Goal: Use online tool/utility: Utilize a website feature to perform a specific function

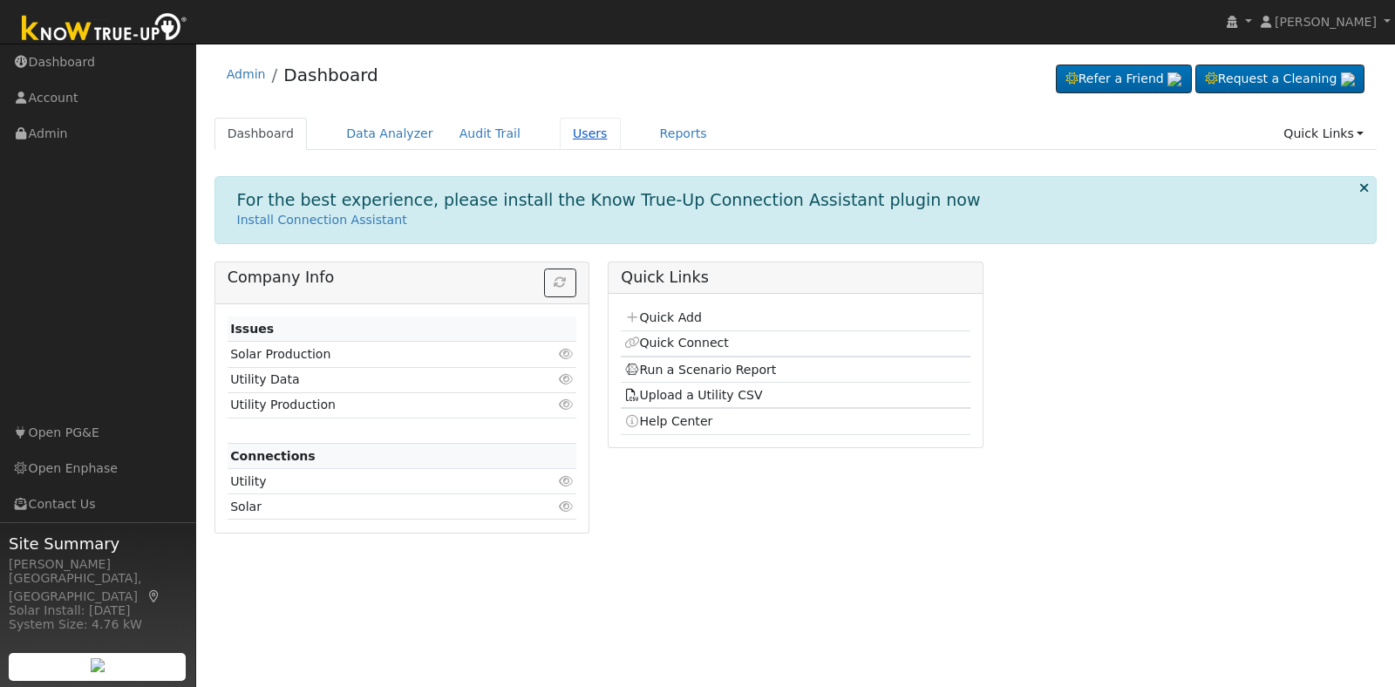
click at [560, 132] on link "Users" at bounding box center [590, 134] width 61 height 32
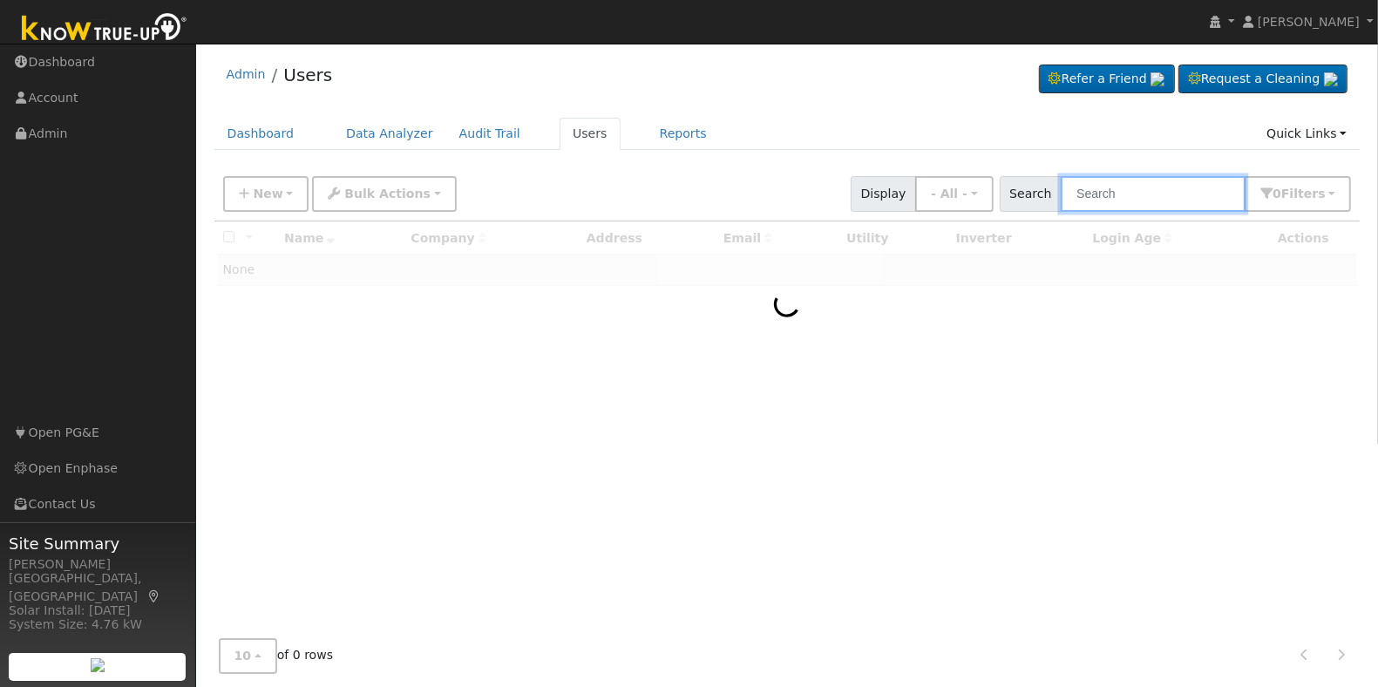
click at [1118, 205] on input "text" at bounding box center [1153, 194] width 185 height 36
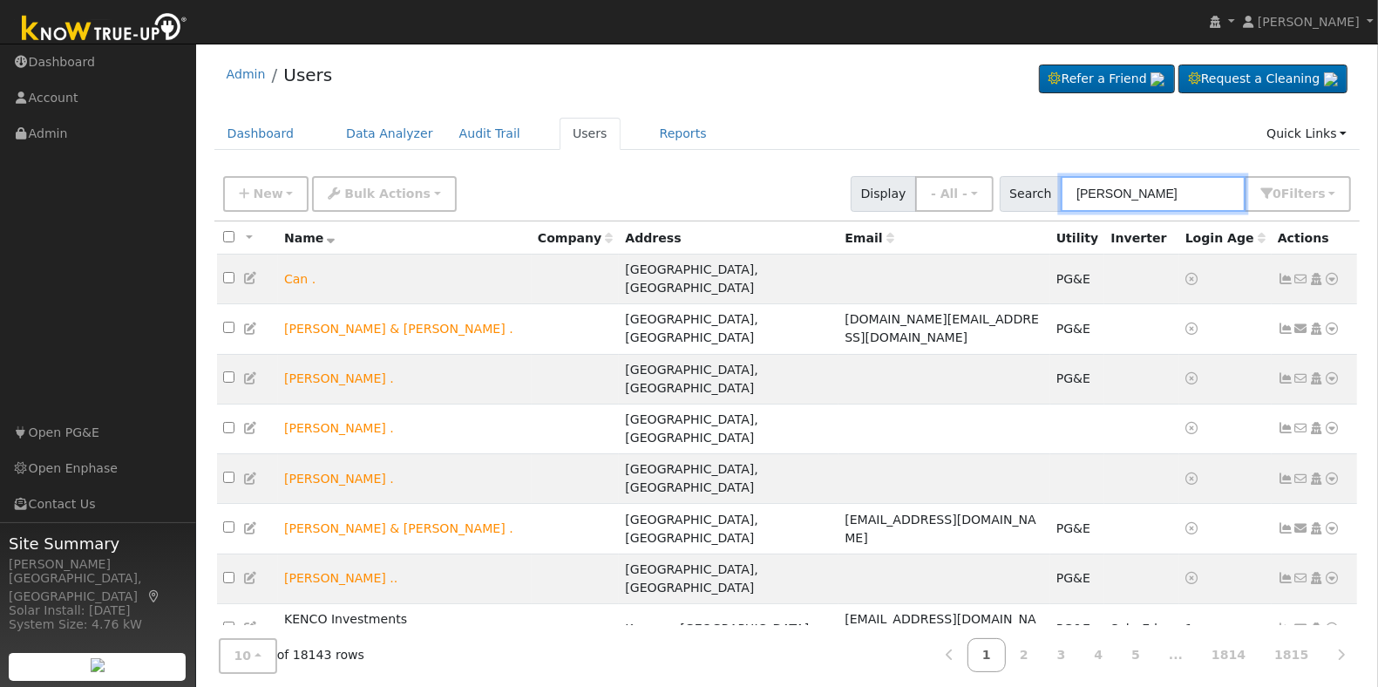
type input "[PERSON_NAME]"
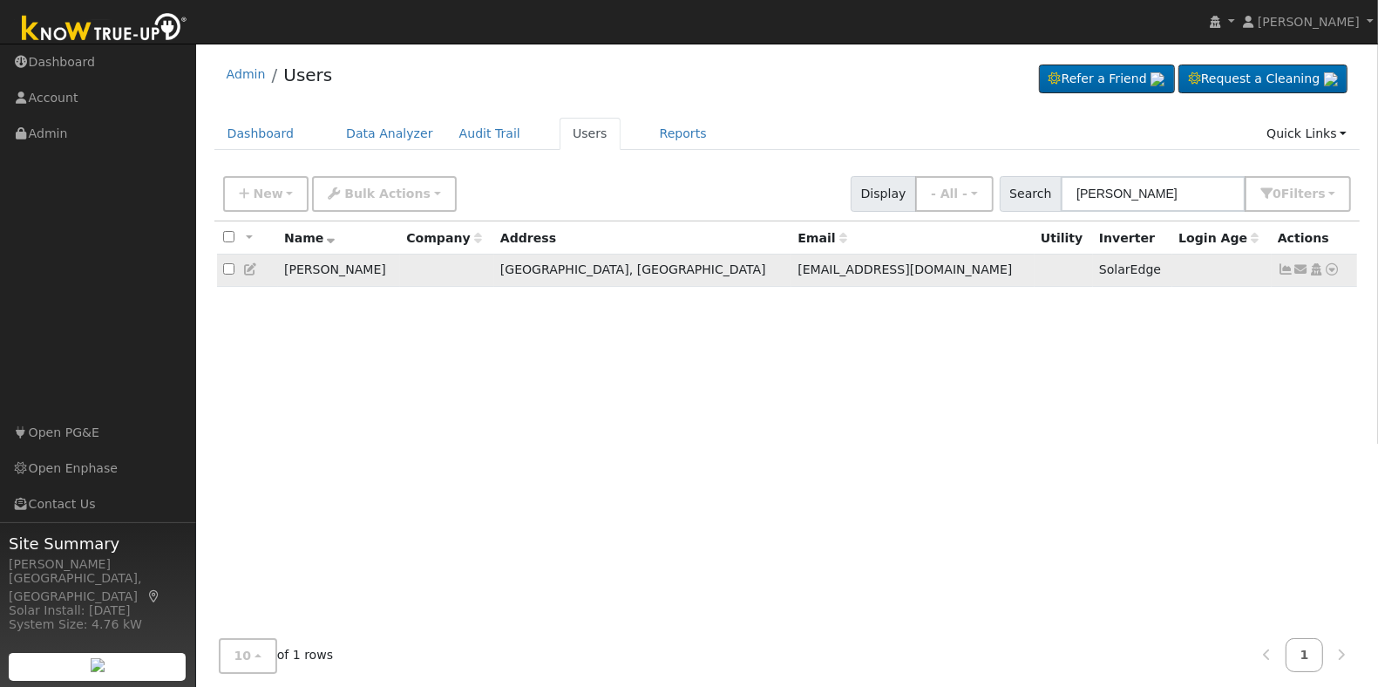
click at [1330, 268] on icon at bounding box center [1333, 269] width 16 height 12
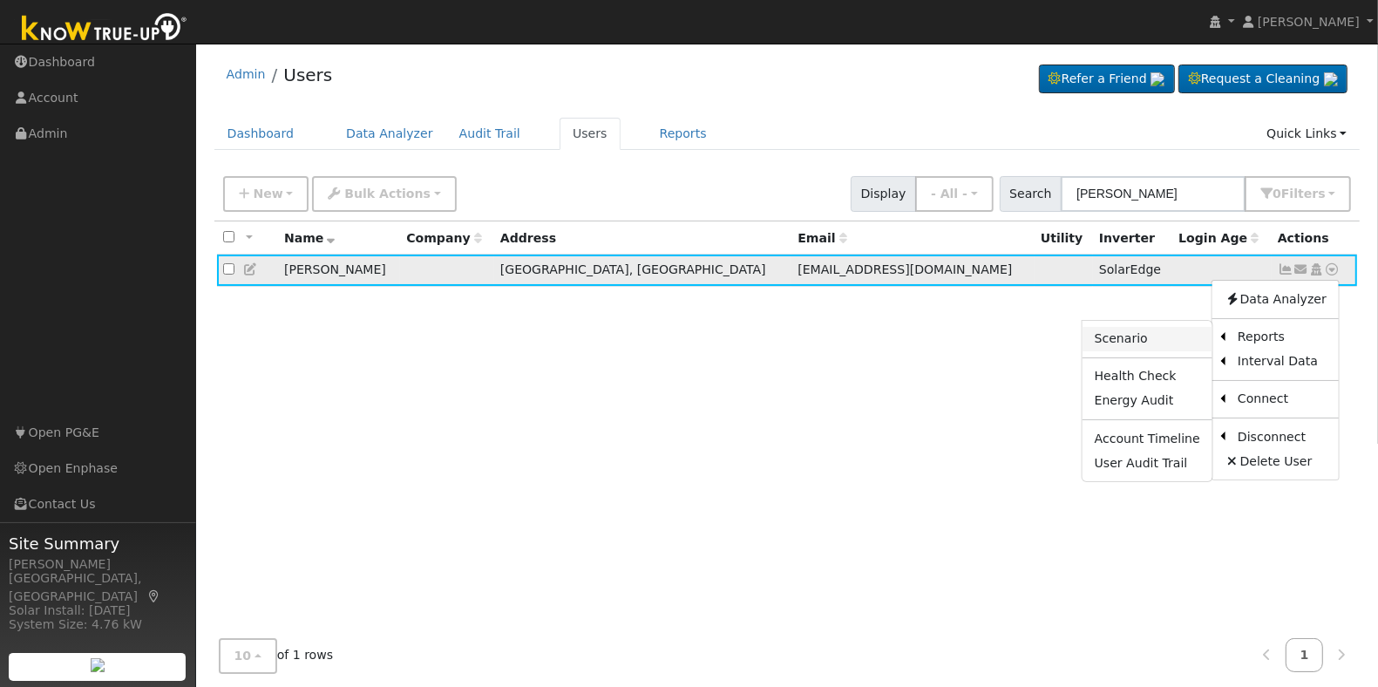
click at [1138, 342] on link "Scenario" at bounding box center [1148, 339] width 130 height 24
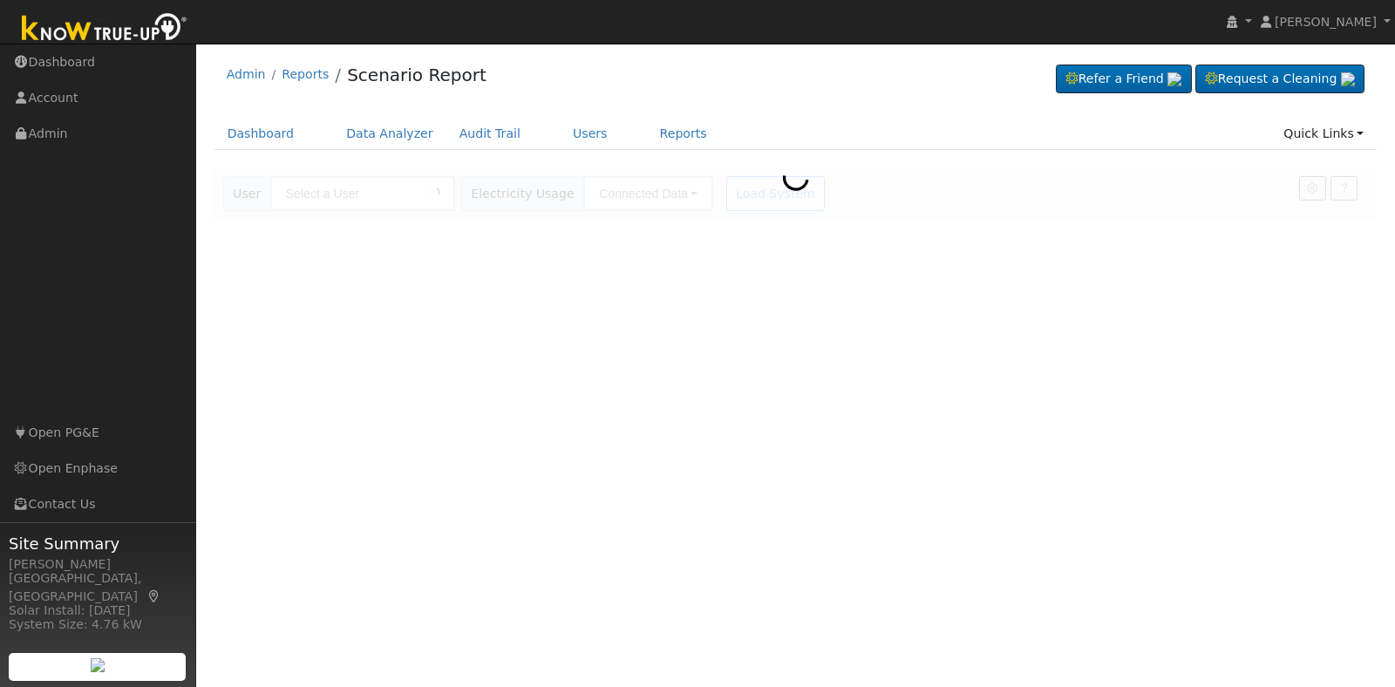
type input "[PERSON_NAME]"
type input "Pacific Gas & Electric"
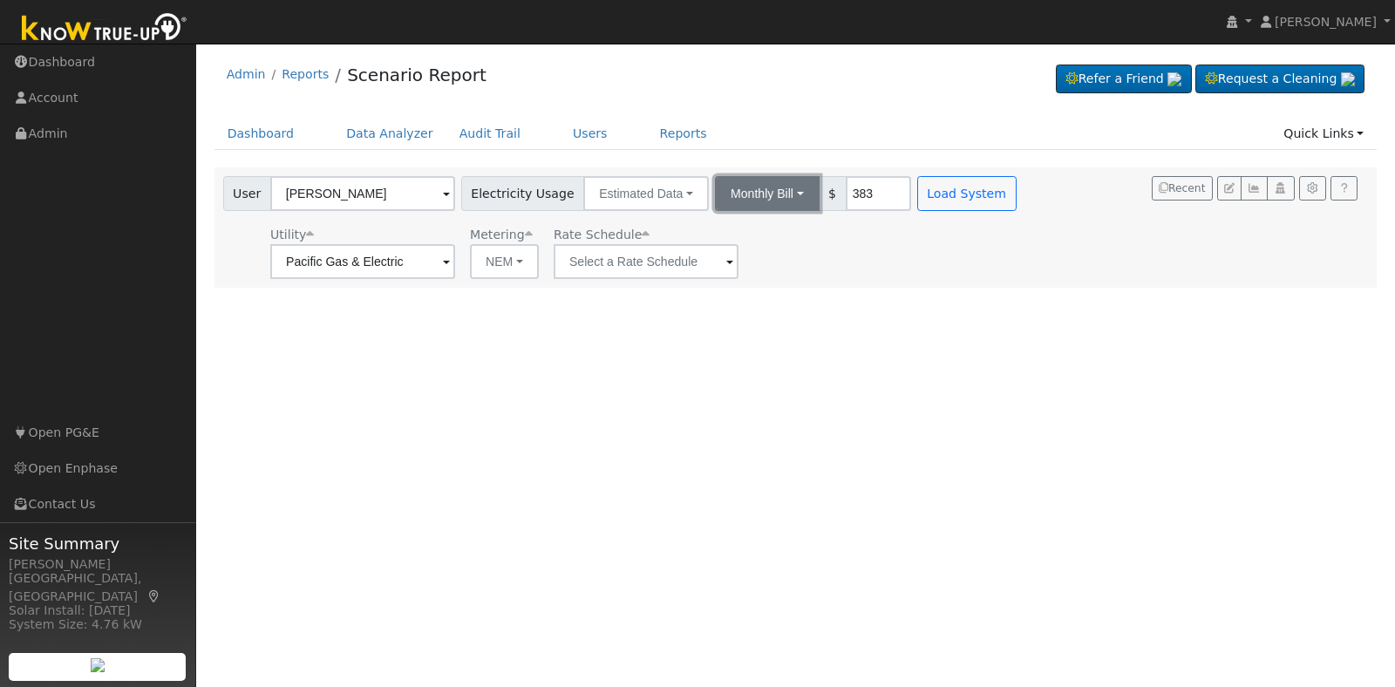
click at [769, 196] on button "Monthly Bill" at bounding box center [767, 193] width 105 height 35
click at [764, 235] on link "Annual Consumption" at bounding box center [742, 232] width 153 height 24
type input "4981"
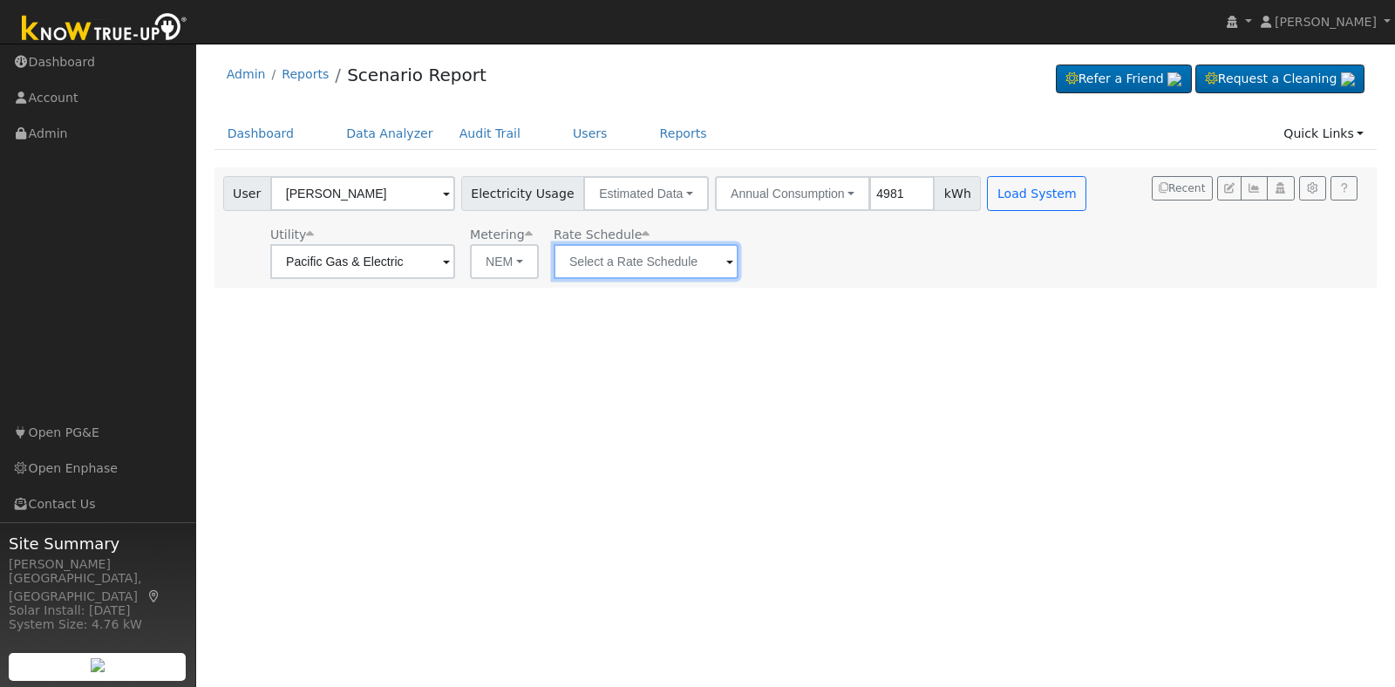
click at [715, 260] on input "text" at bounding box center [646, 261] width 185 height 35
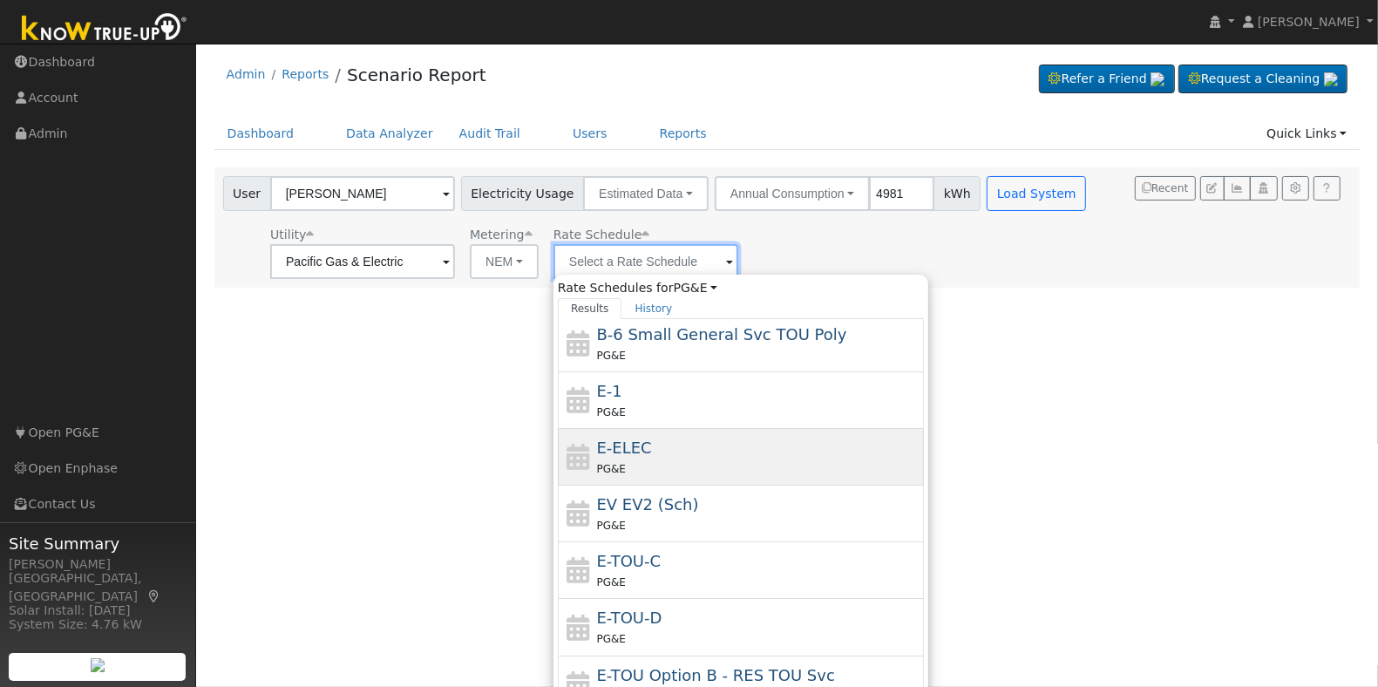
scroll to position [307, 0]
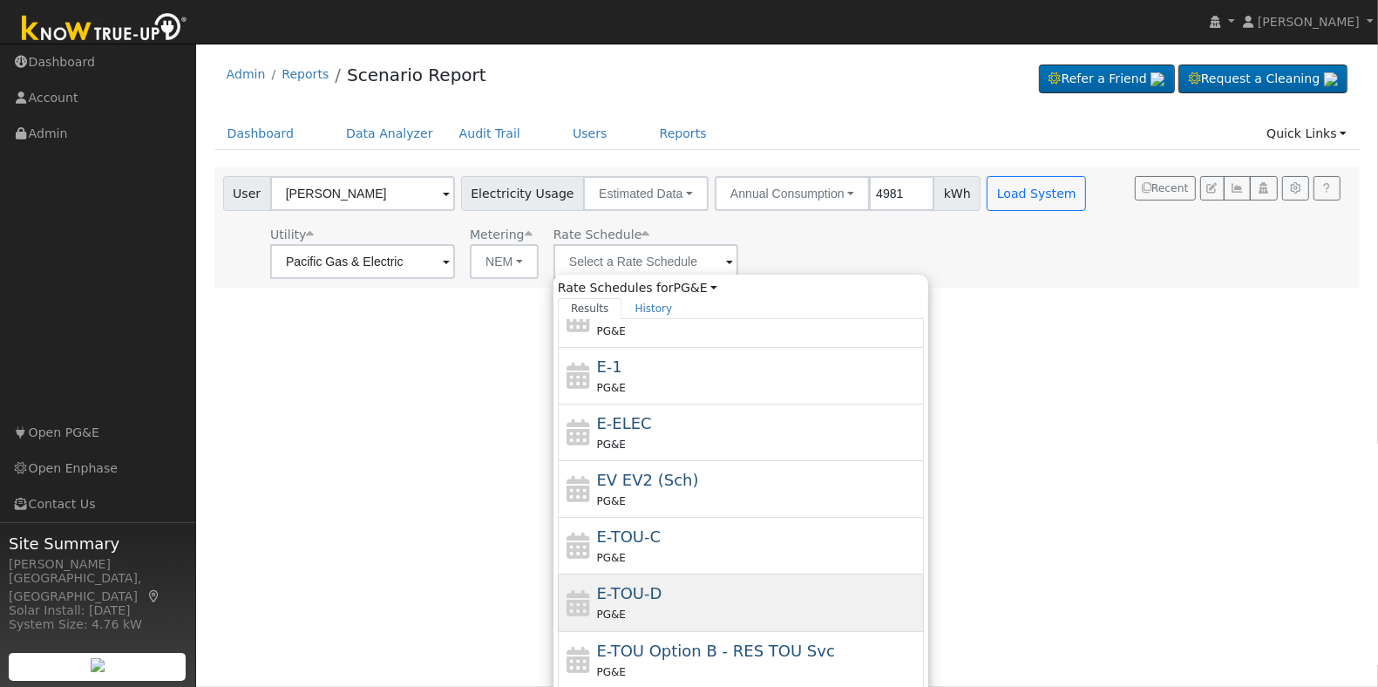
click at [695, 597] on div "E-TOU-D PG&E" at bounding box center [758, 602] width 323 height 42
type input "E-TOU-D"
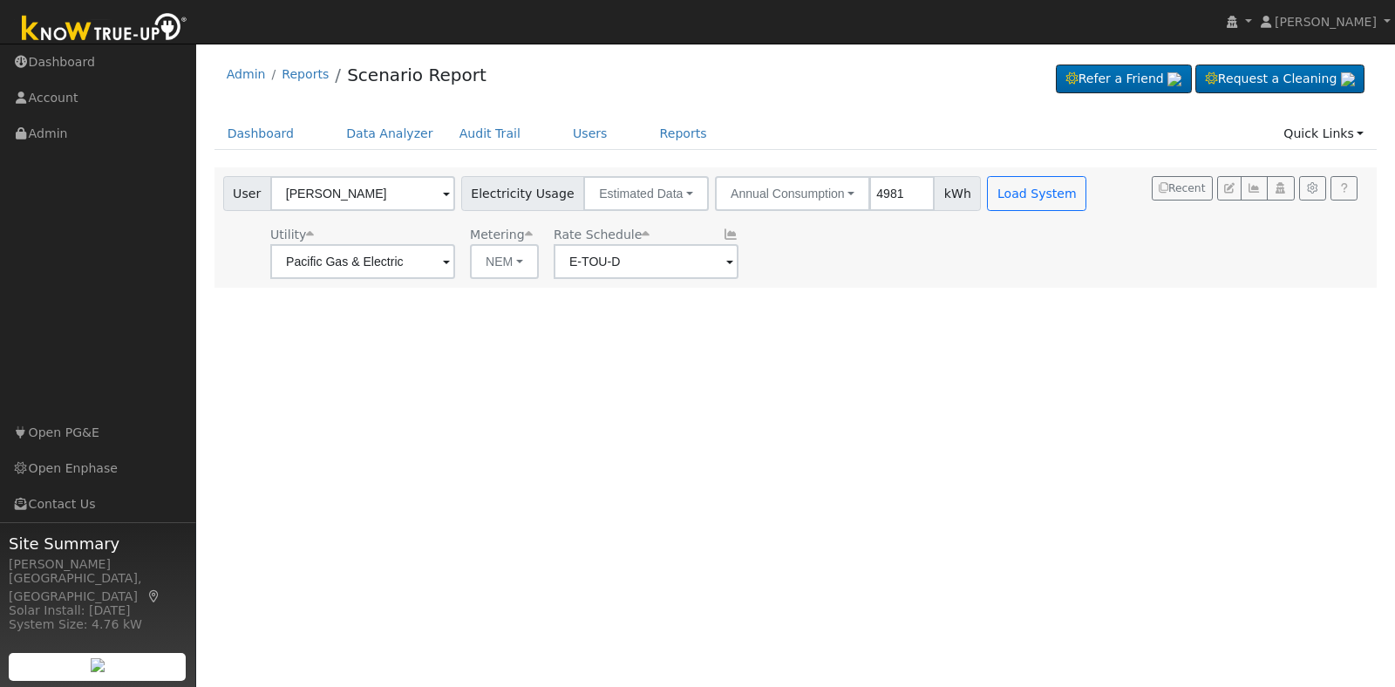
click at [1075, 389] on div "User Profile First name Last name Email Email Notifications No Emails No Emails…" at bounding box center [795, 365] width 1199 height 643
click at [1016, 201] on button "Load System" at bounding box center [1036, 193] width 99 height 35
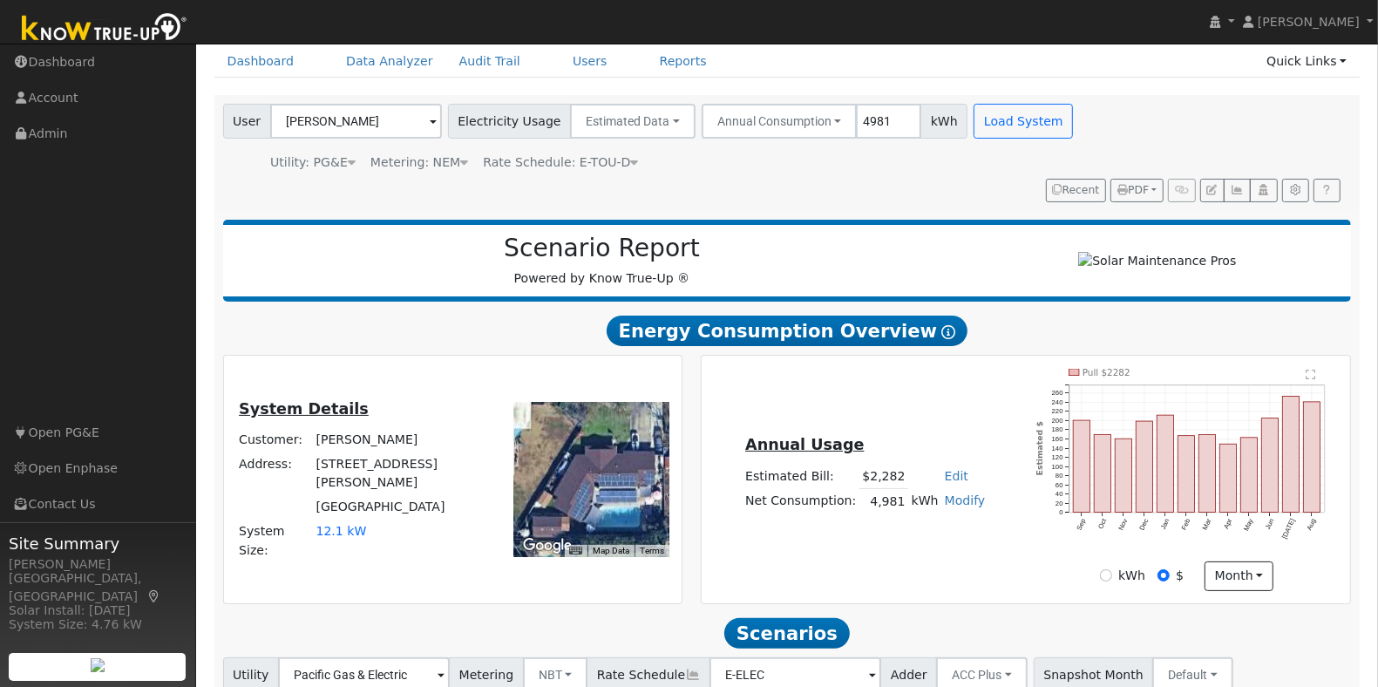
scroll to position [109, 0]
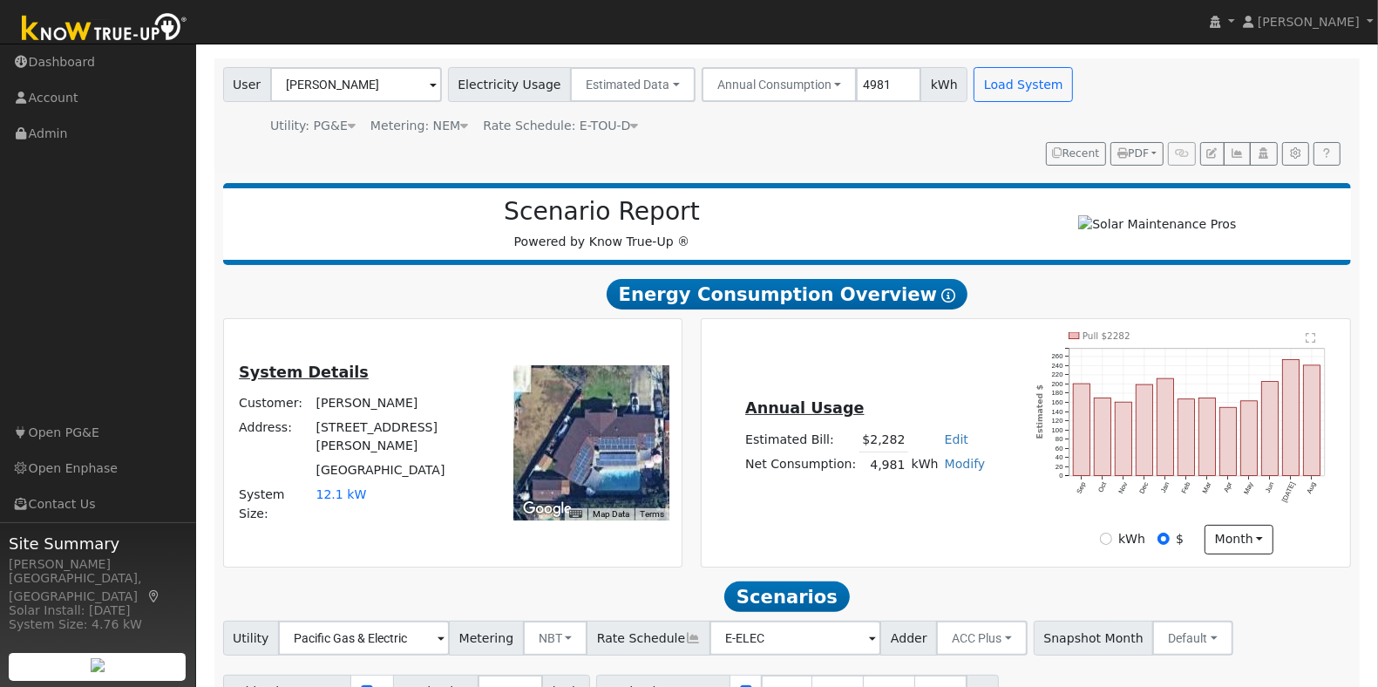
click at [945, 446] on link "Edit" at bounding box center [957, 439] width 24 height 14
type input "2634"
click at [963, 371] on div "Annual Usage Estimated Bill: $2,282 Edit Estimated Bill $ 2634 Annual Net Consu…" at bounding box center [1025, 443] width 643 height 222
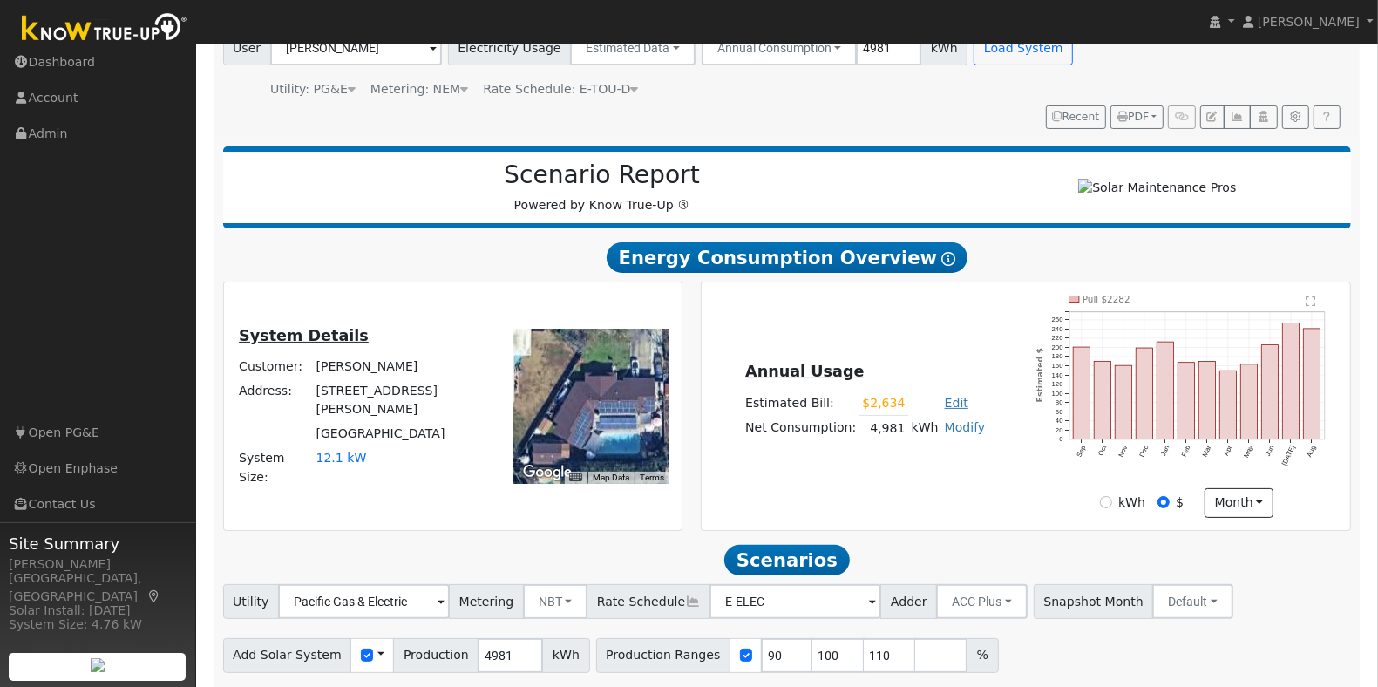
scroll to position [210, 0]
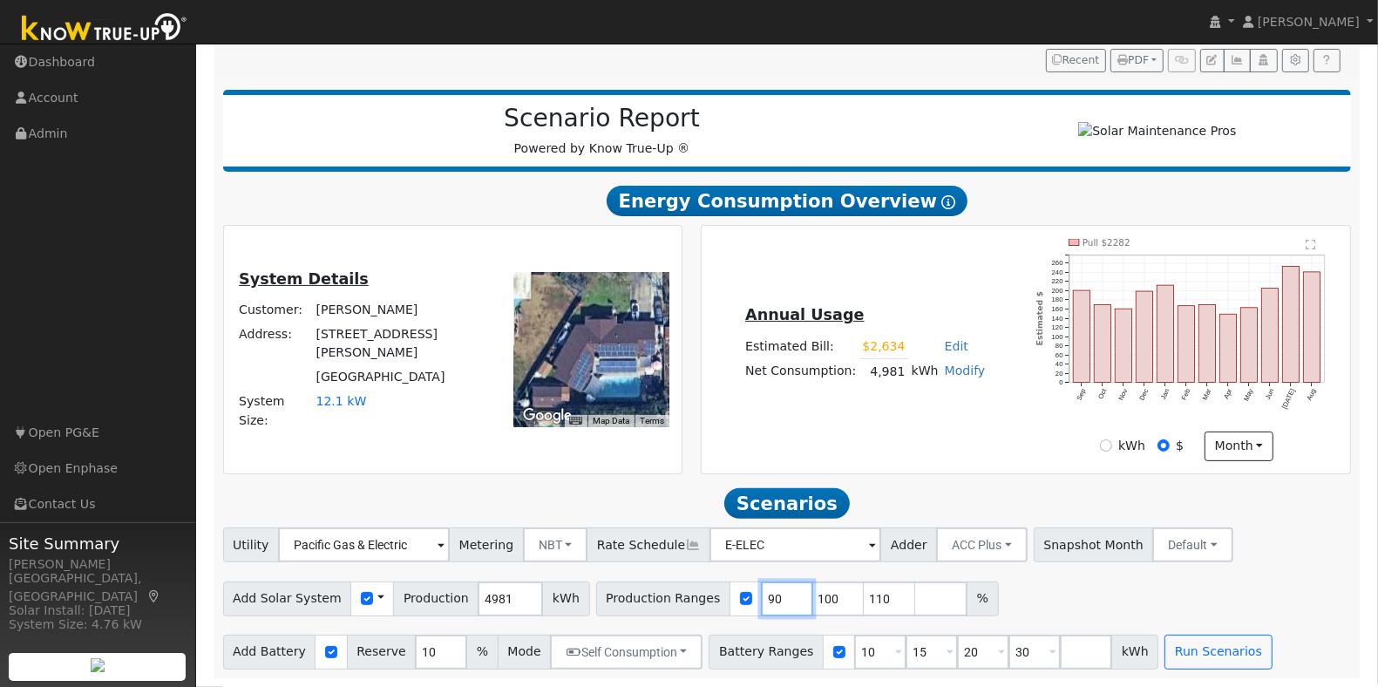
click at [761, 585] on input "90" at bounding box center [787, 598] width 52 height 35
click at [761, 588] on input "90" at bounding box center [787, 598] width 52 height 35
click at [761, 595] on input "90" at bounding box center [787, 598] width 52 height 35
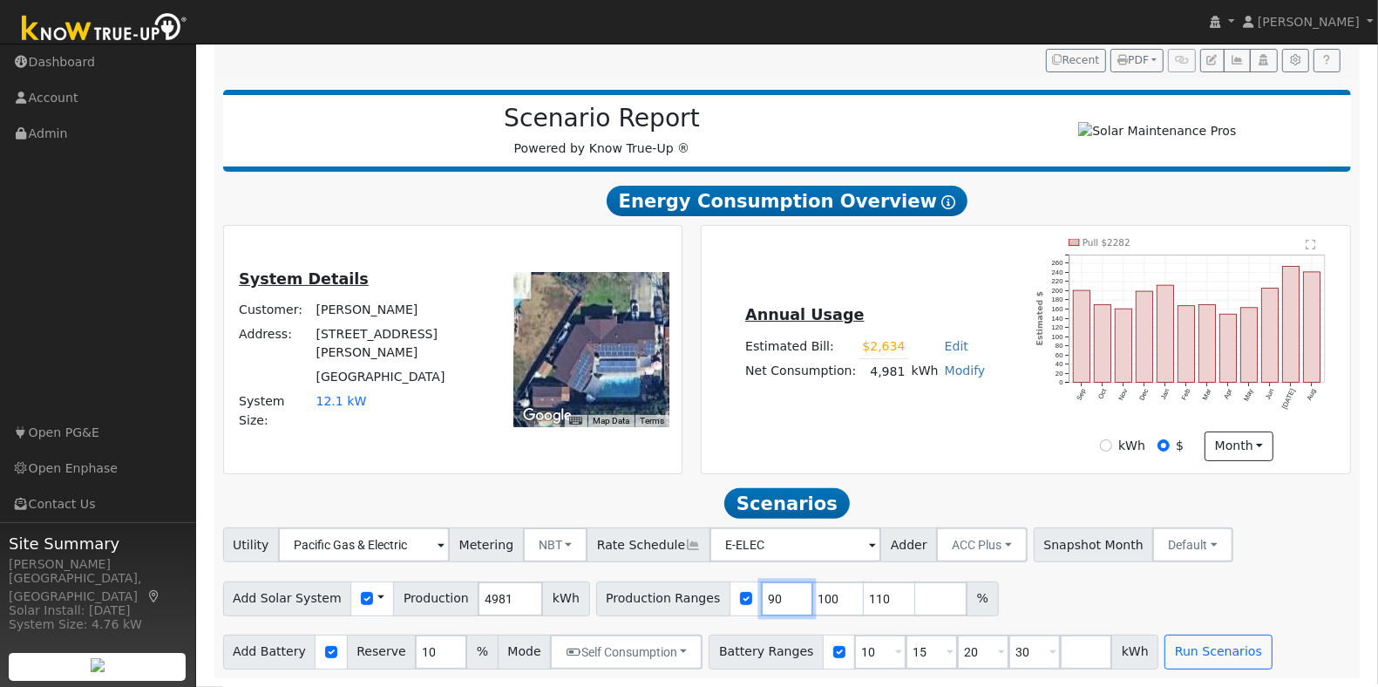
click at [761, 595] on input "90" at bounding box center [787, 598] width 52 height 35
type input "100"
type input "110"
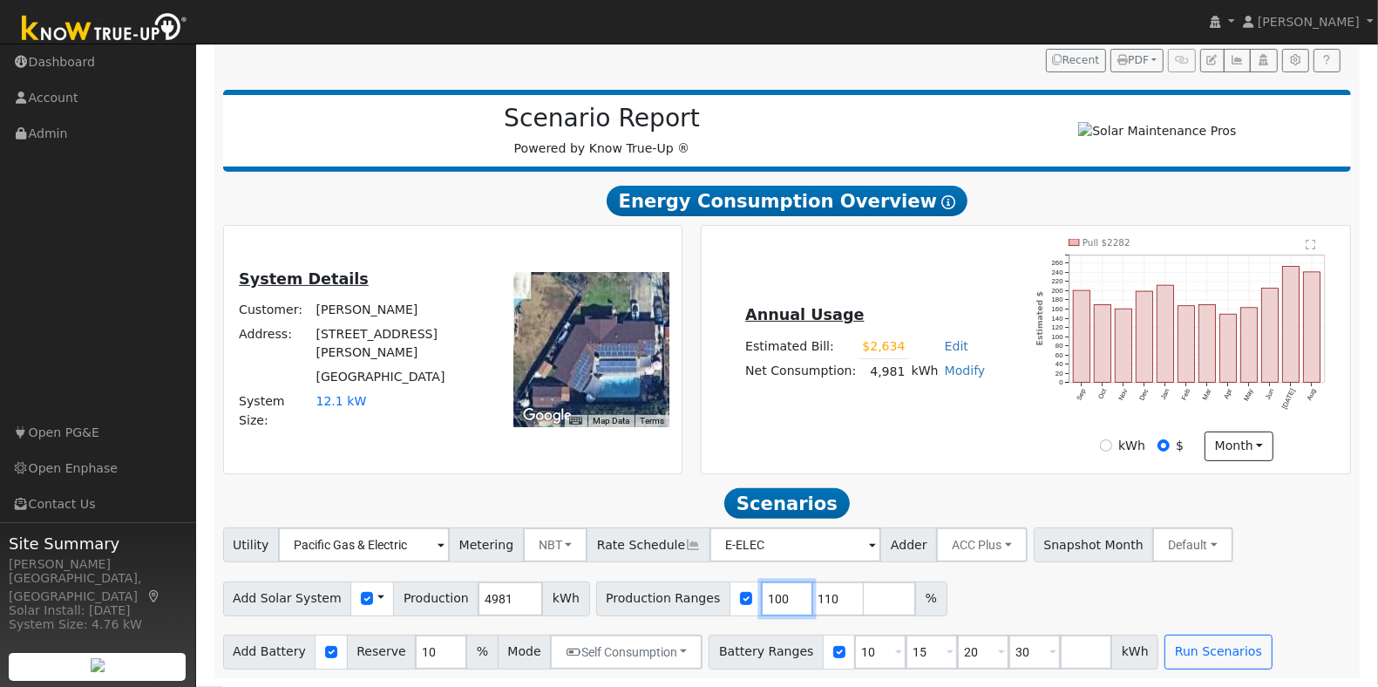
click at [761, 598] on input "100" at bounding box center [787, 598] width 52 height 35
click at [761, 598] on input "10" at bounding box center [787, 598] width 52 height 35
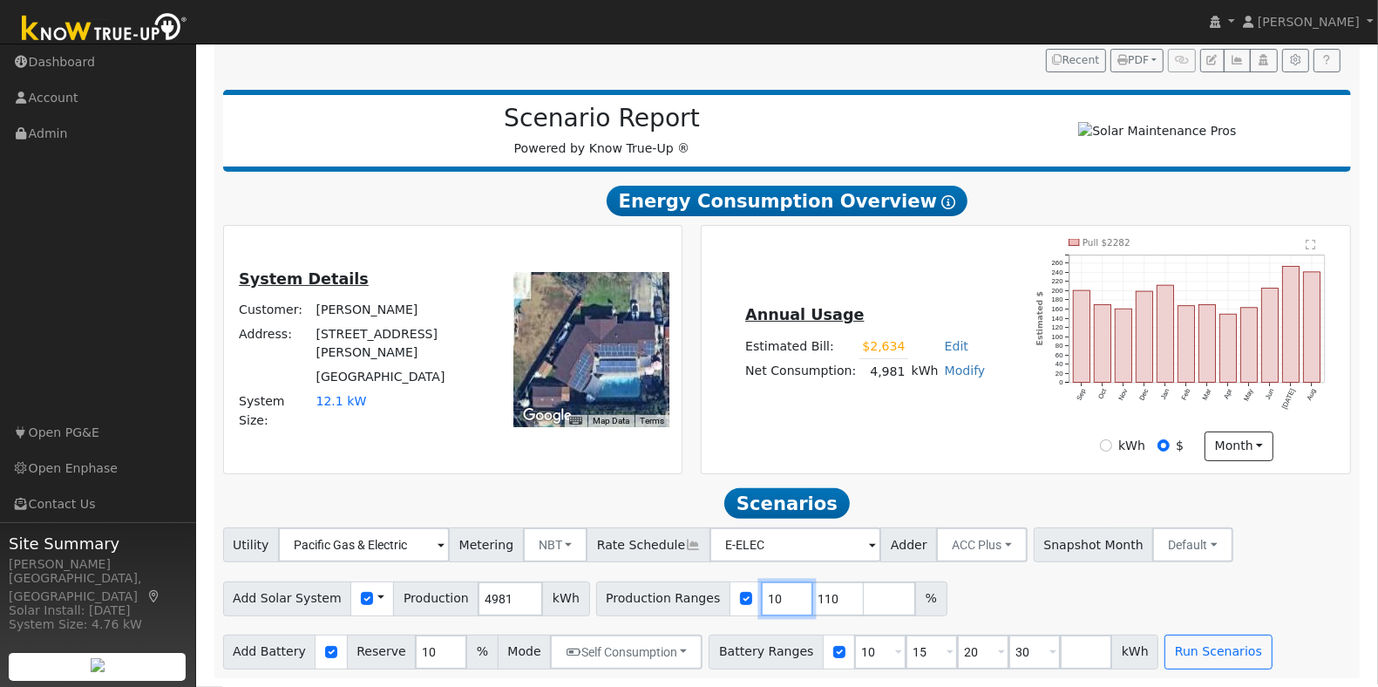
click at [761, 598] on input "10" at bounding box center [787, 598] width 52 height 35
type input "110"
type input "11"
click at [761, 598] on input "11" at bounding box center [787, 598] width 52 height 35
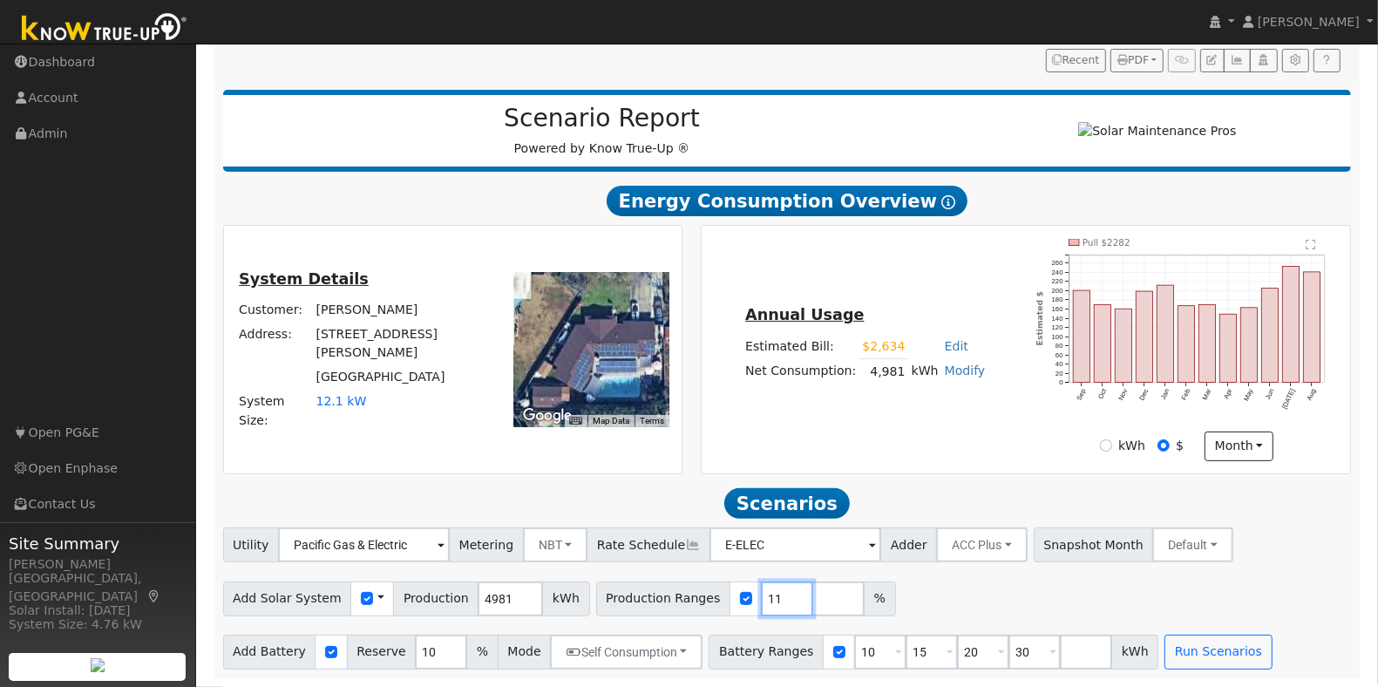
type input "112"
click at [761, 599] on input "112" at bounding box center [787, 598] width 52 height 35
type input "112"
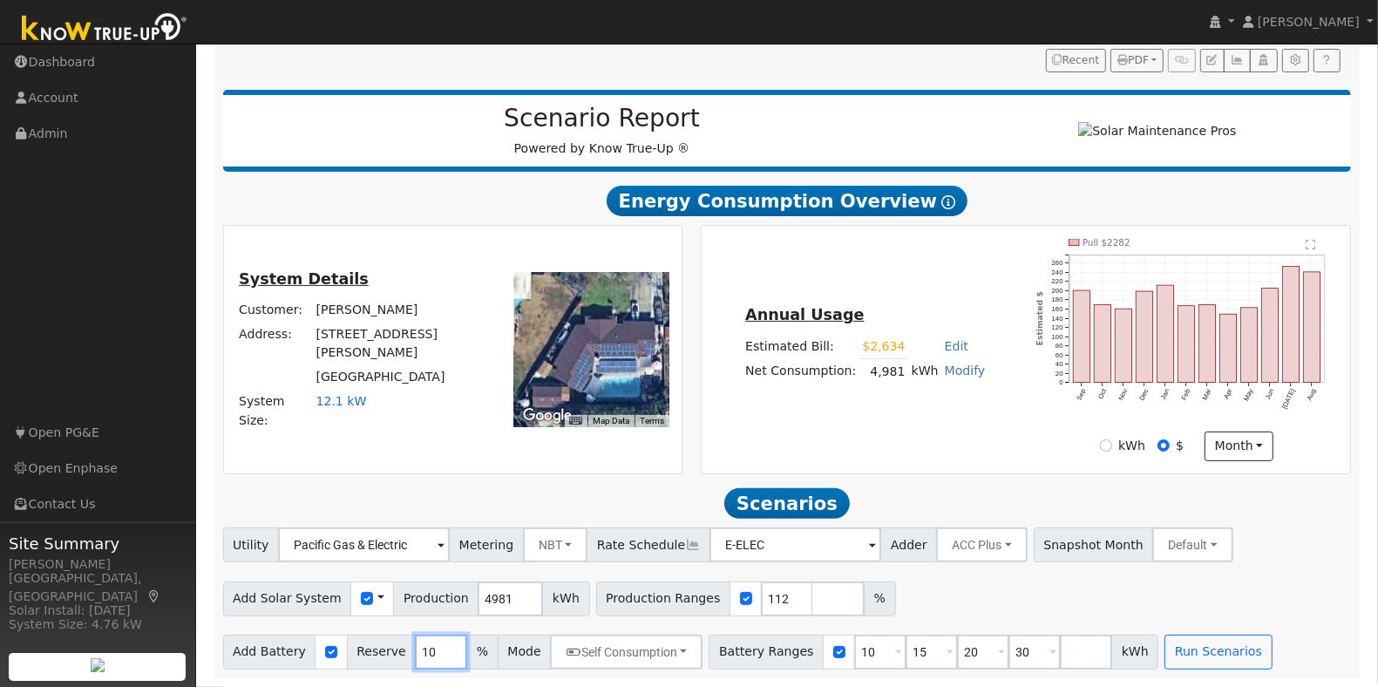
click at [415, 648] on input "10" at bounding box center [441, 652] width 52 height 35
type input "20"
click at [854, 642] on input "10" at bounding box center [880, 652] width 52 height 35
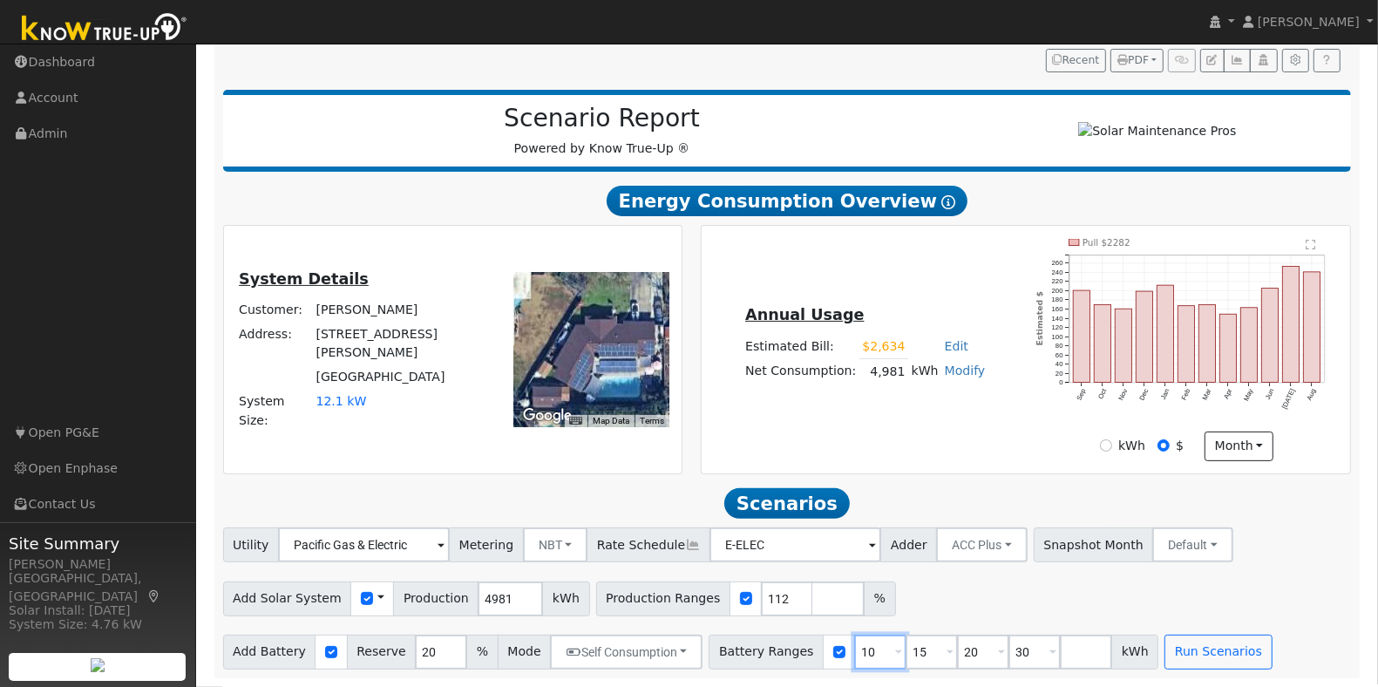
click at [854, 642] on input "10" at bounding box center [880, 652] width 52 height 35
type input "15"
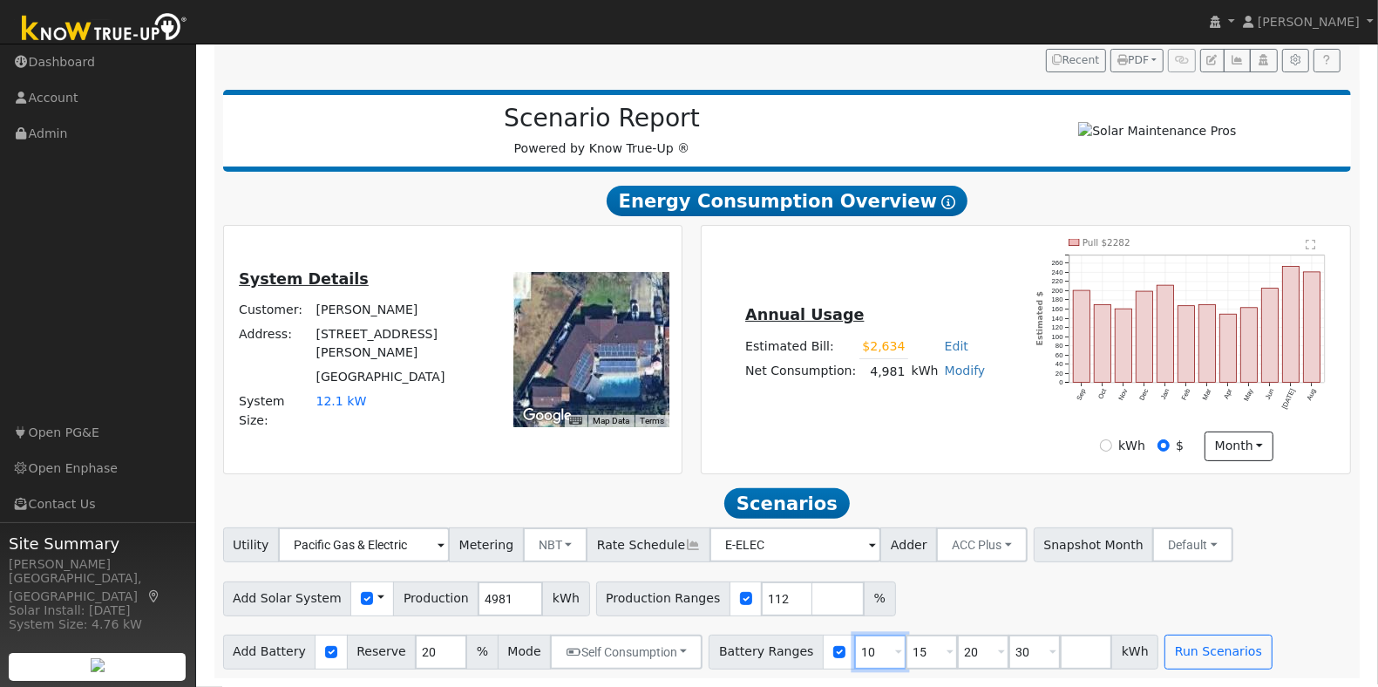
type input "20"
type input "30"
click at [854, 661] on input "15" at bounding box center [880, 652] width 52 height 35
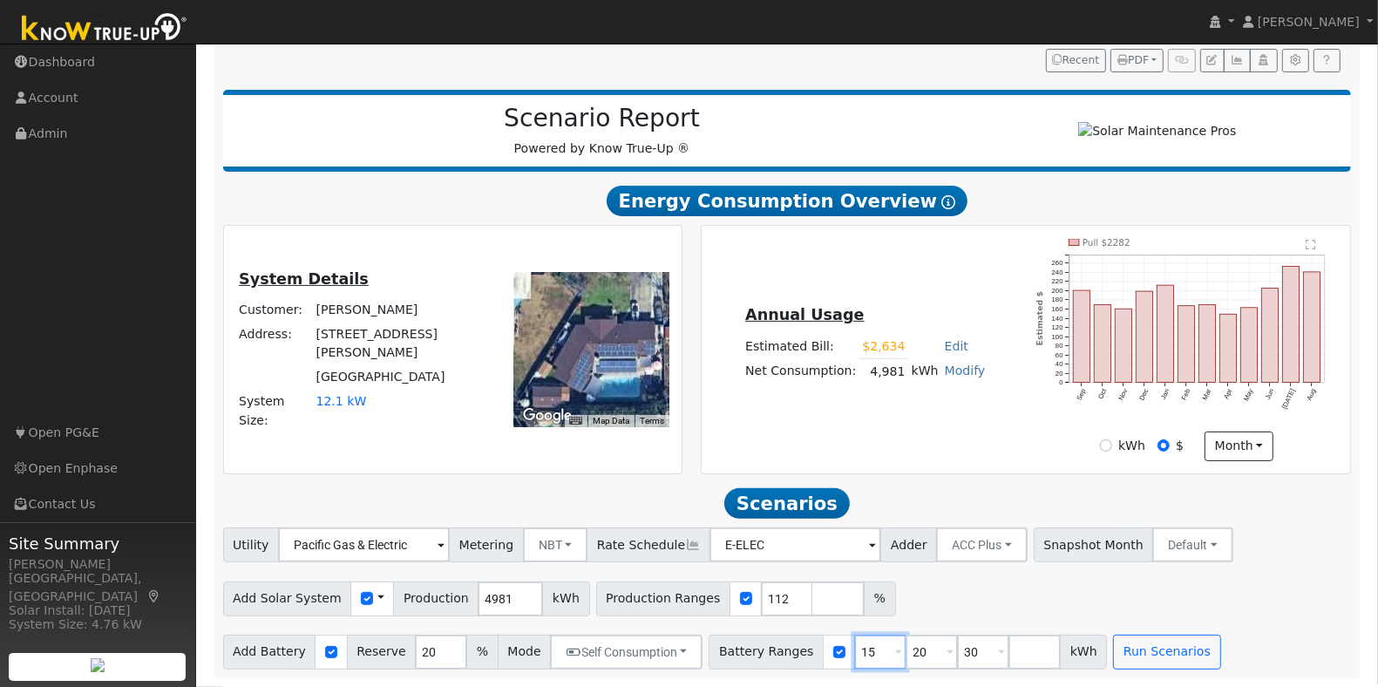
type input "20"
type input "30"
click at [854, 661] on input "20" at bounding box center [880, 652] width 52 height 35
type input "30"
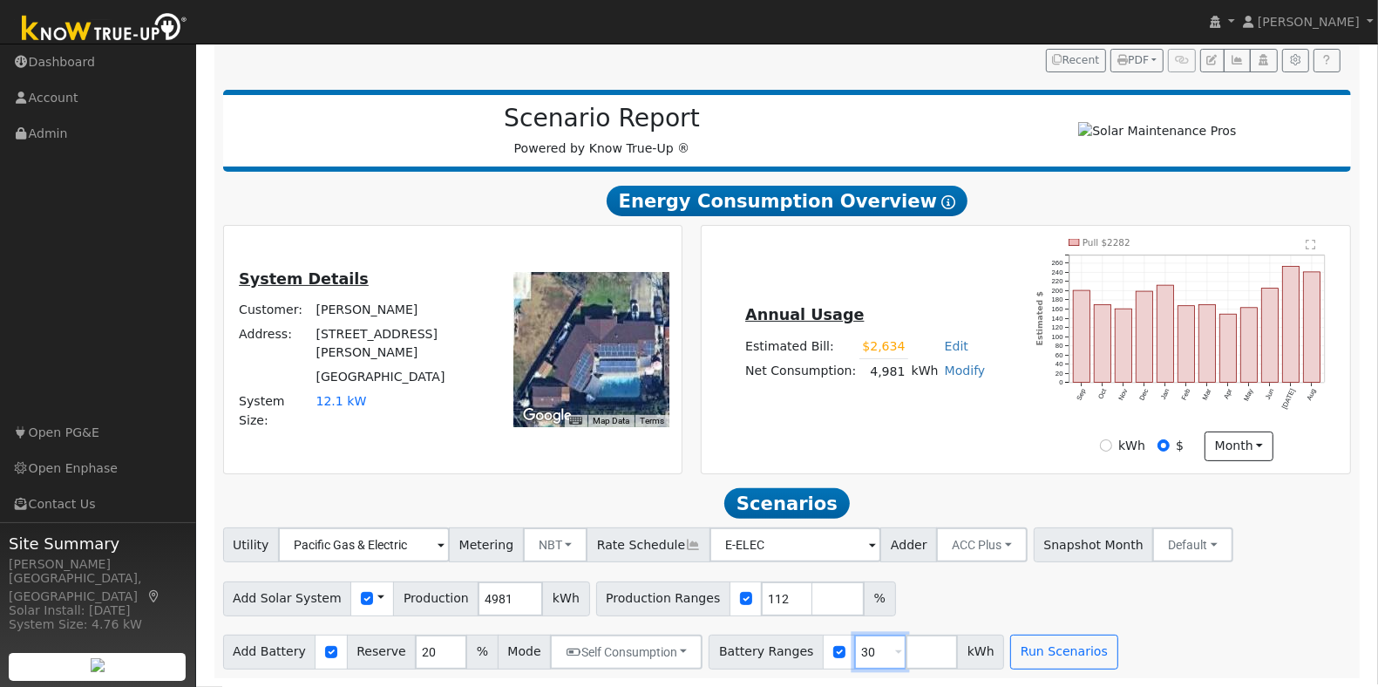
click at [854, 661] on input "30" at bounding box center [880, 652] width 52 height 35
click at [854, 663] on input "30" at bounding box center [880, 652] width 52 height 35
type input "10"
click at [854, 663] on input "10" at bounding box center [880, 652] width 52 height 35
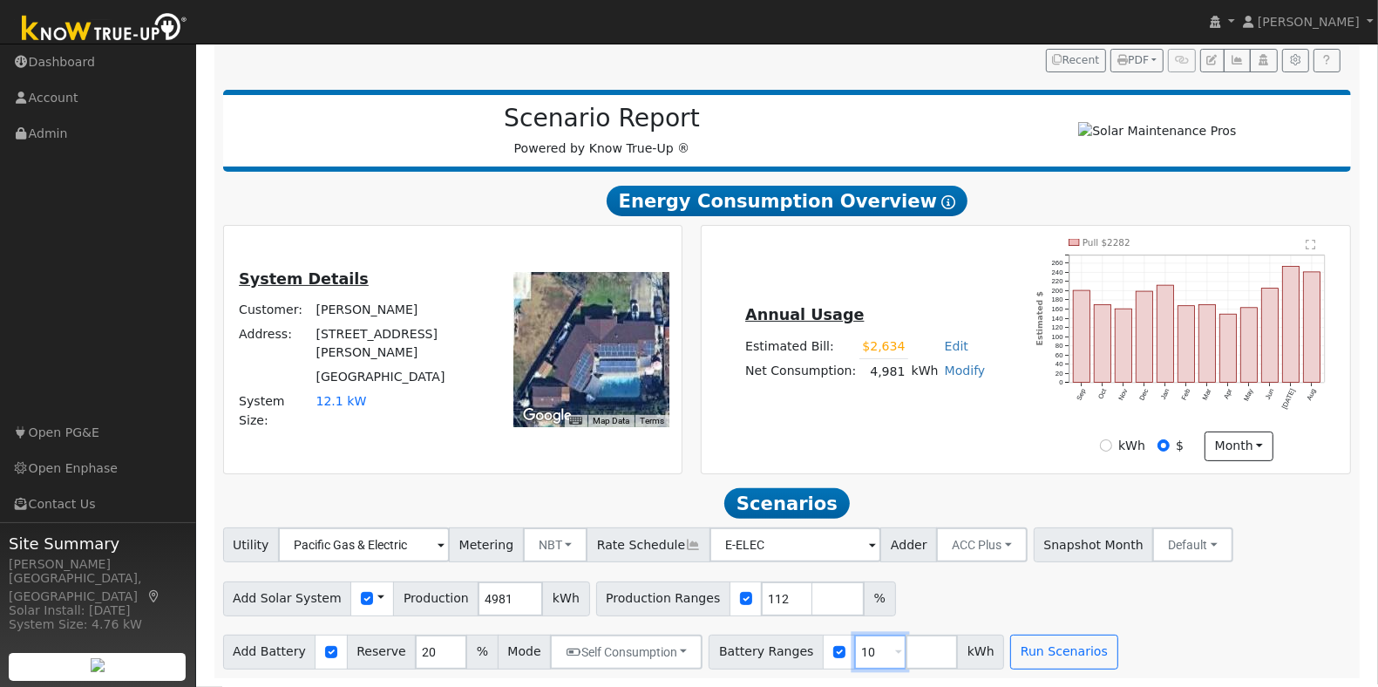
click at [854, 663] on input "10" at bounding box center [880, 652] width 52 height 35
click at [1036, 647] on button "Run Scenarios" at bounding box center [1063, 652] width 107 height 35
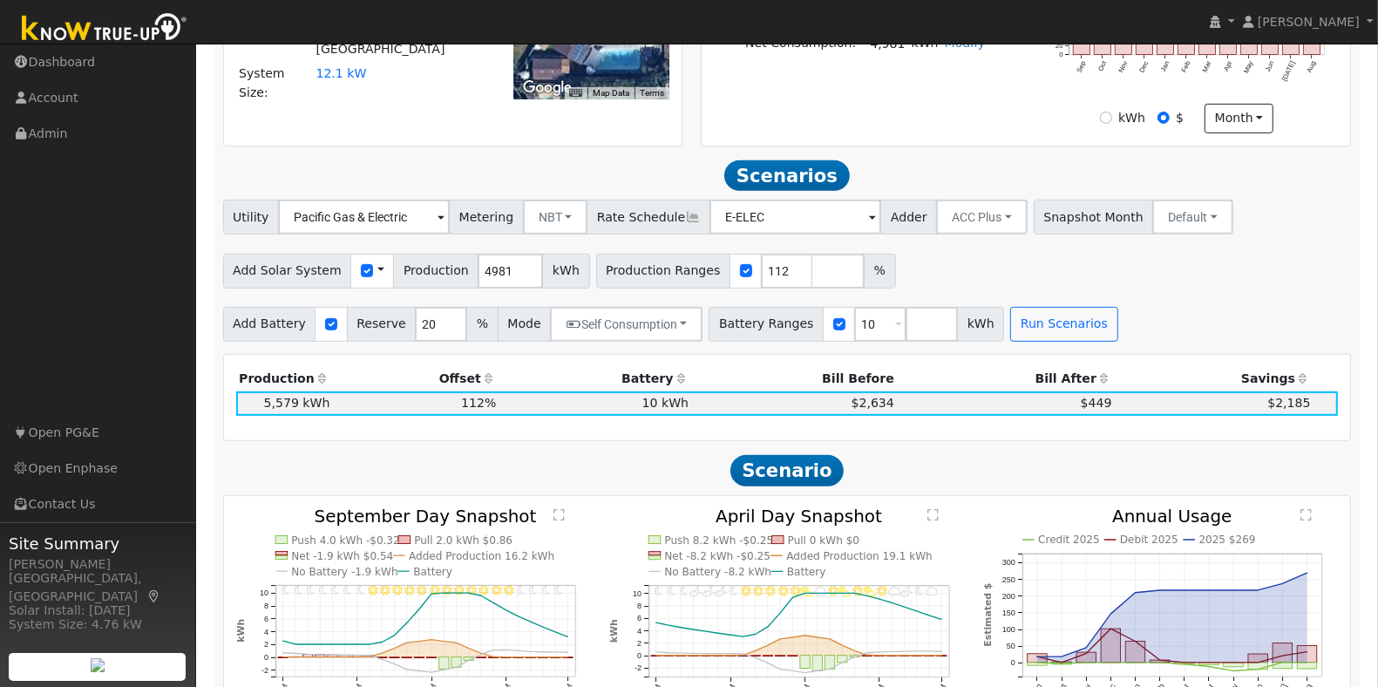
scroll to position [537, 0]
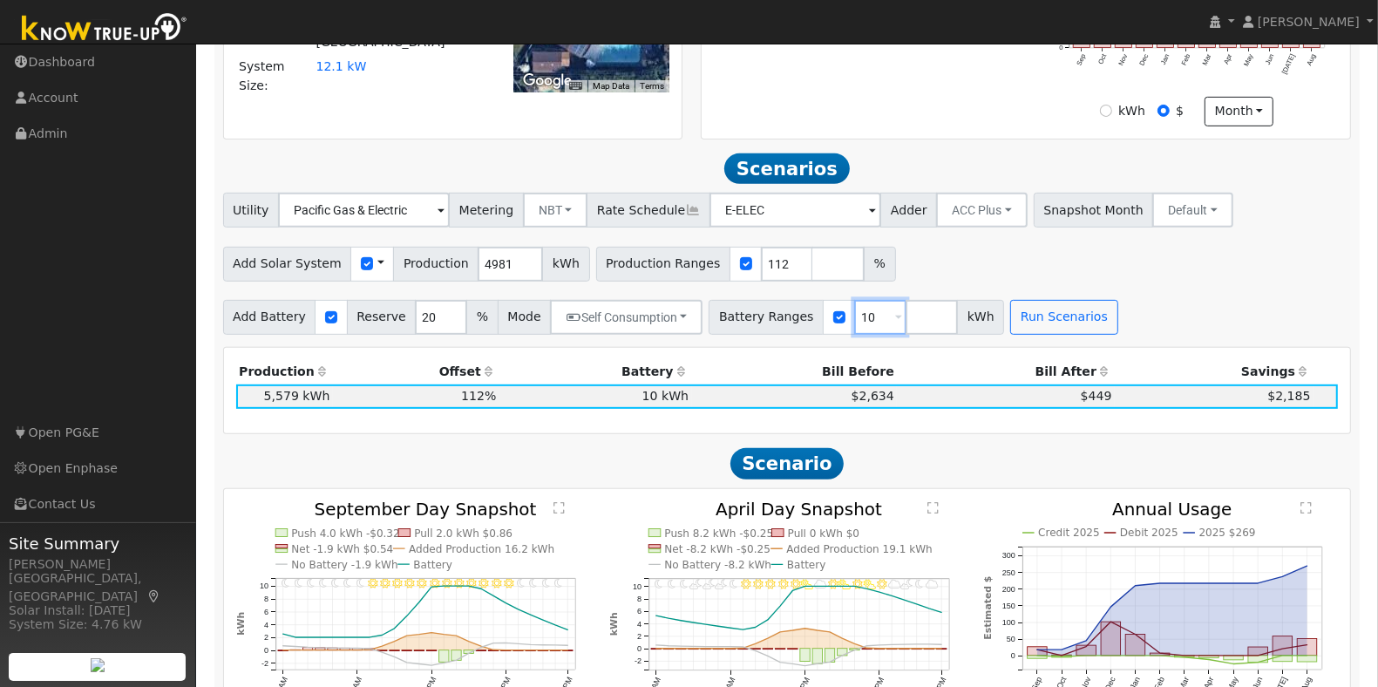
click at [854, 330] on input "10" at bounding box center [880, 317] width 52 height 35
click at [1049, 328] on button "Run Scenarios" at bounding box center [1063, 317] width 107 height 35
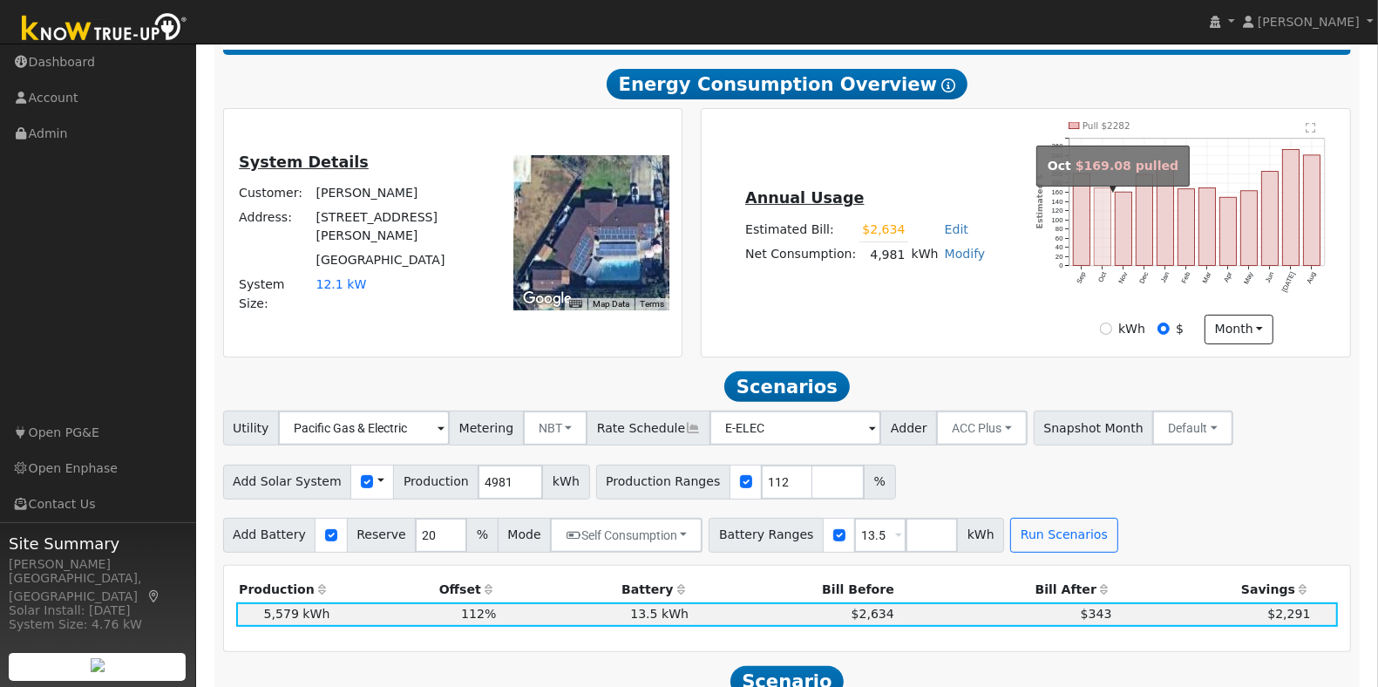
scroll to position [428, 0]
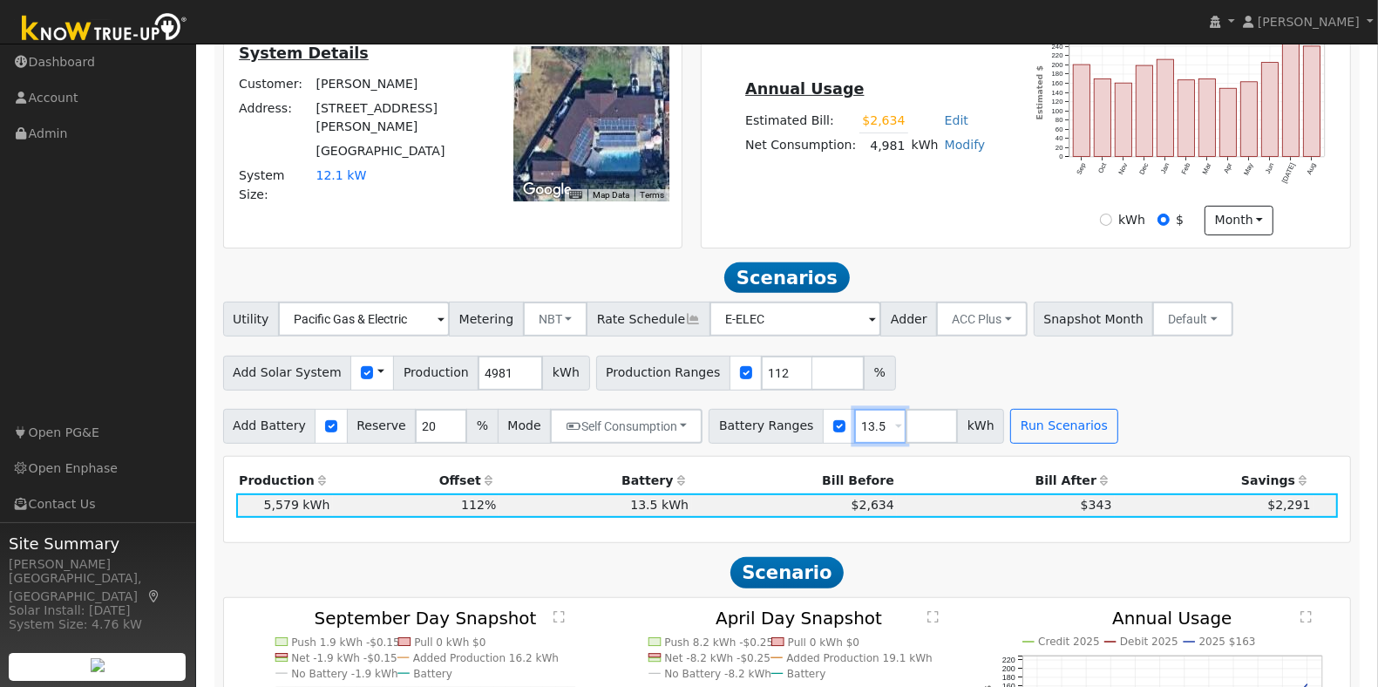
click at [854, 438] on input "13.5" at bounding box center [880, 426] width 52 height 35
drag, startPoint x: 1036, startPoint y: 425, endPoint x: 1382, endPoint y: 421, distance: 346.1
click at [1103, 423] on div "Add Battery Reserve 20 % Mode Self Consumption Self Consumption Peak Savings AC…" at bounding box center [787, 423] width 1135 height 41
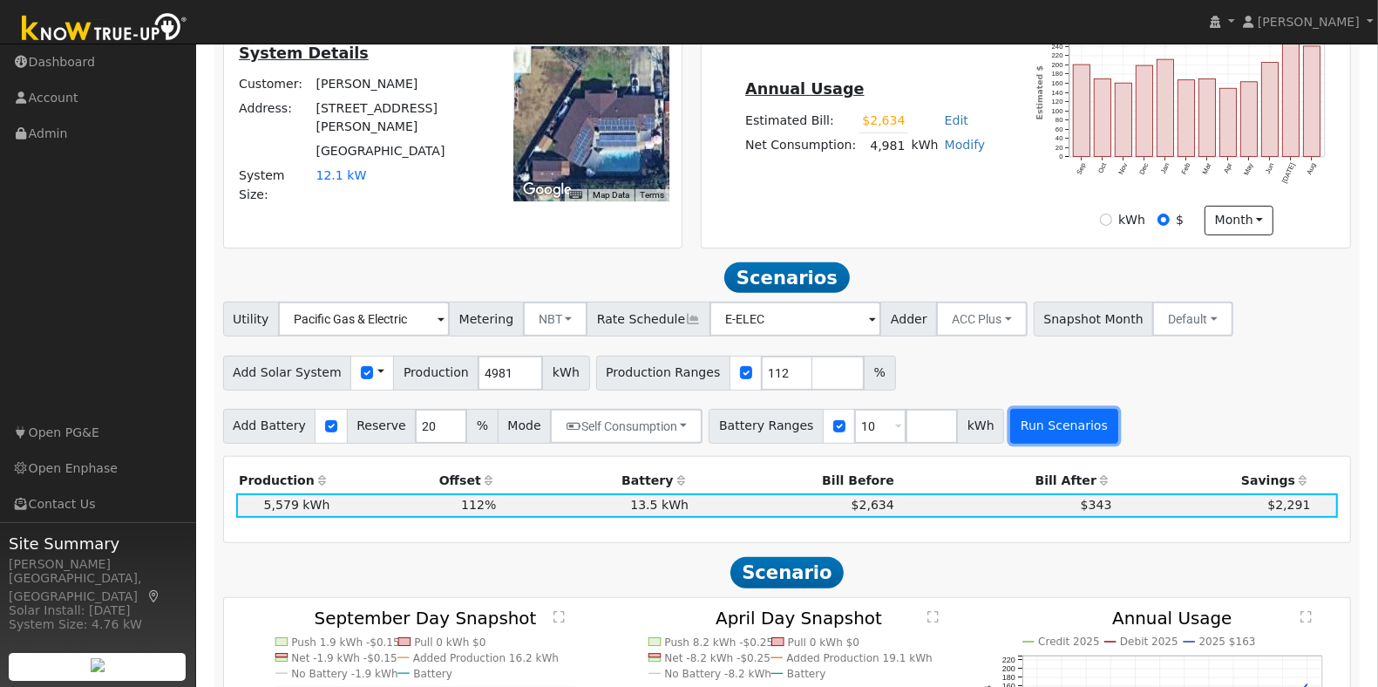
click at [1040, 433] on button "Run Scenarios" at bounding box center [1063, 426] width 107 height 35
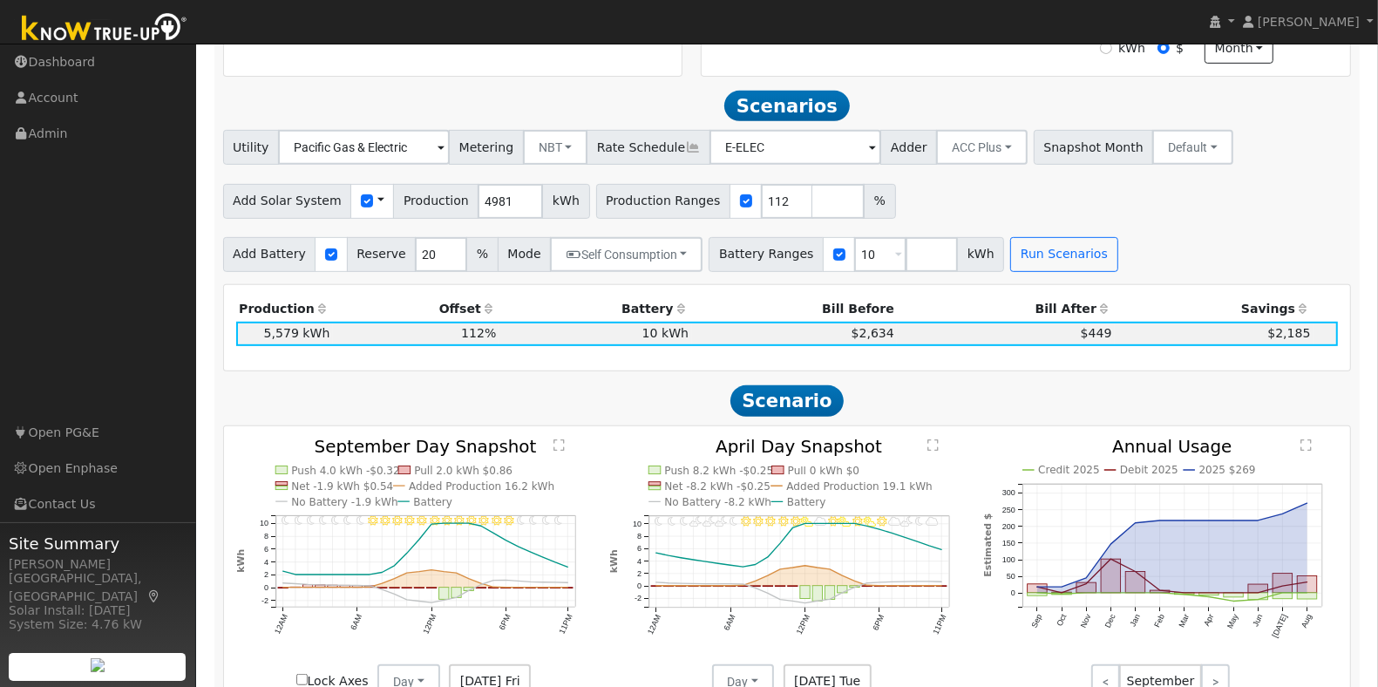
scroll to position [646, 0]
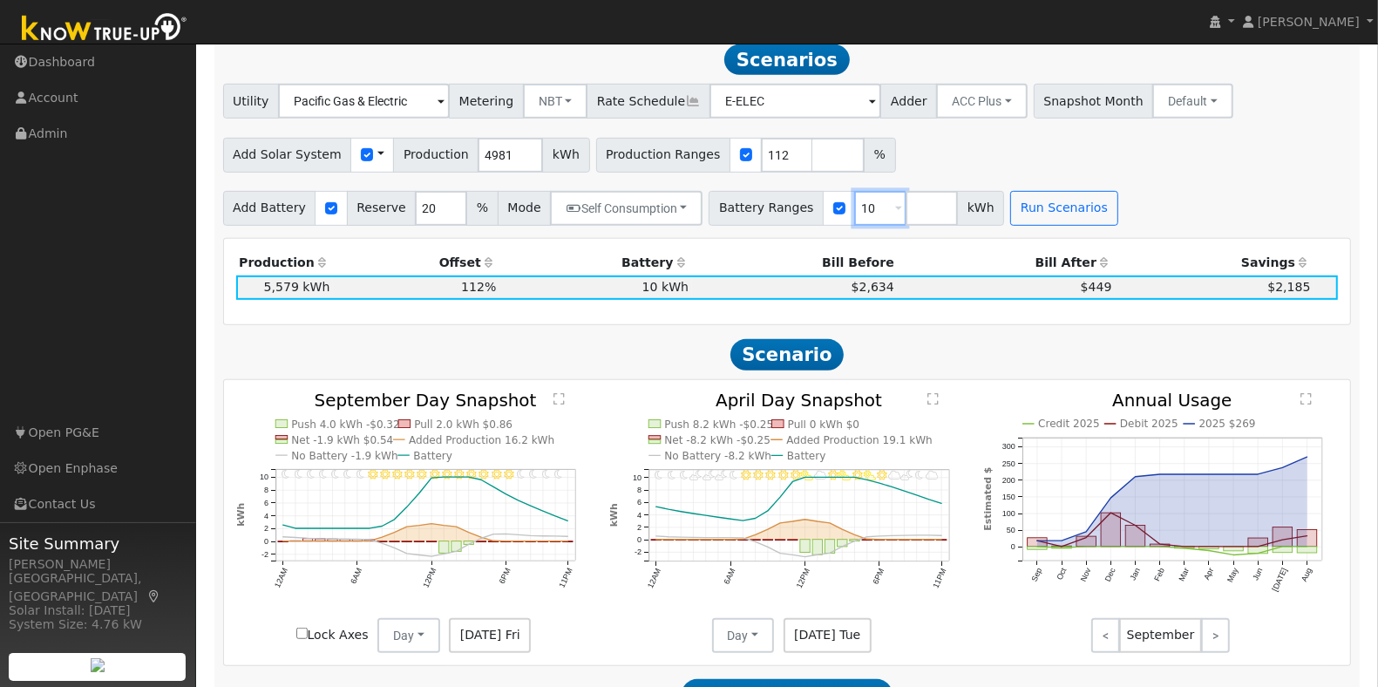
click at [854, 224] on input "10" at bounding box center [880, 208] width 52 height 35
type input "13.5"
click at [1040, 220] on button "Run Scenarios" at bounding box center [1063, 208] width 107 height 35
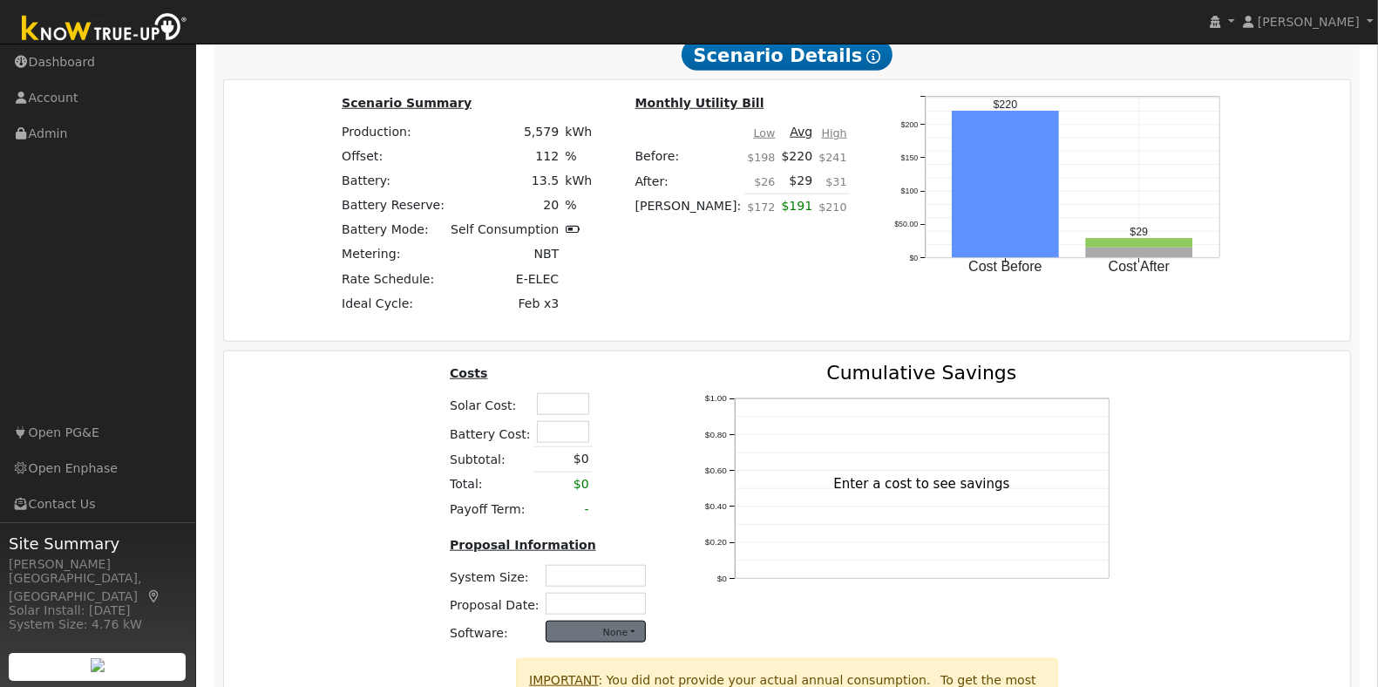
scroll to position [1469, 0]
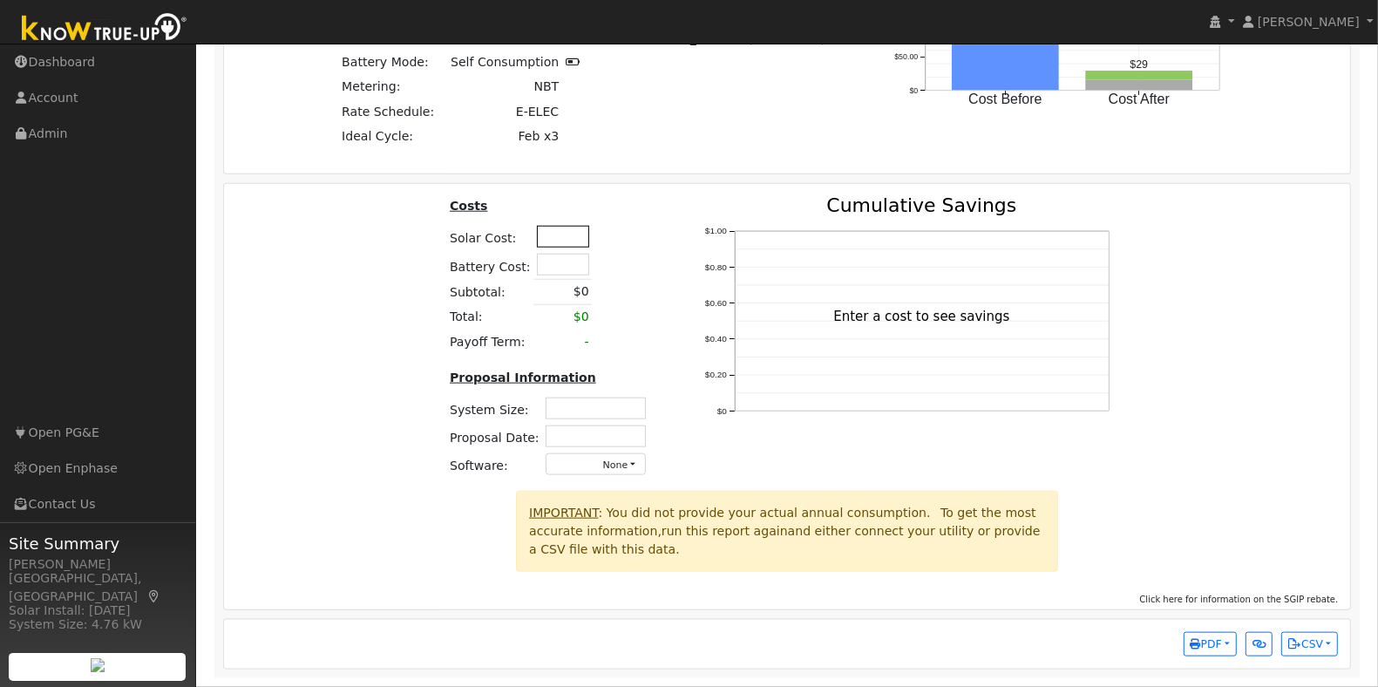
click at [561, 240] on input "text" at bounding box center [563, 237] width 52 height 22
click at [551, 262] on input "text" at bounding box center [563, 265] width 52 height 22
type input "$16,500"
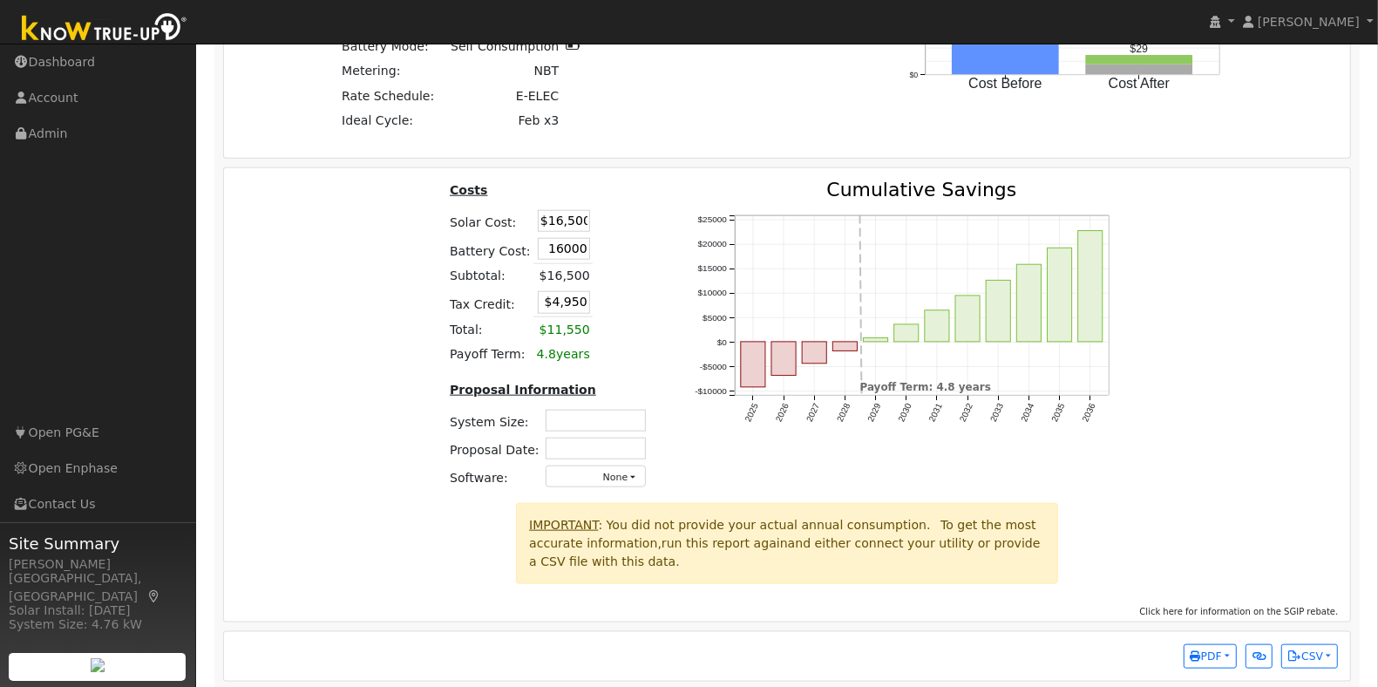
type input "$16,000"
type input "$9,750"
click at [369, 282] on div "Costs Solar Cost: $16,500 Battery Cost: $16,000 Subtotal: $16,500 Tax Credit: $…" at bounding box center [787, 341] width 1139 height 323
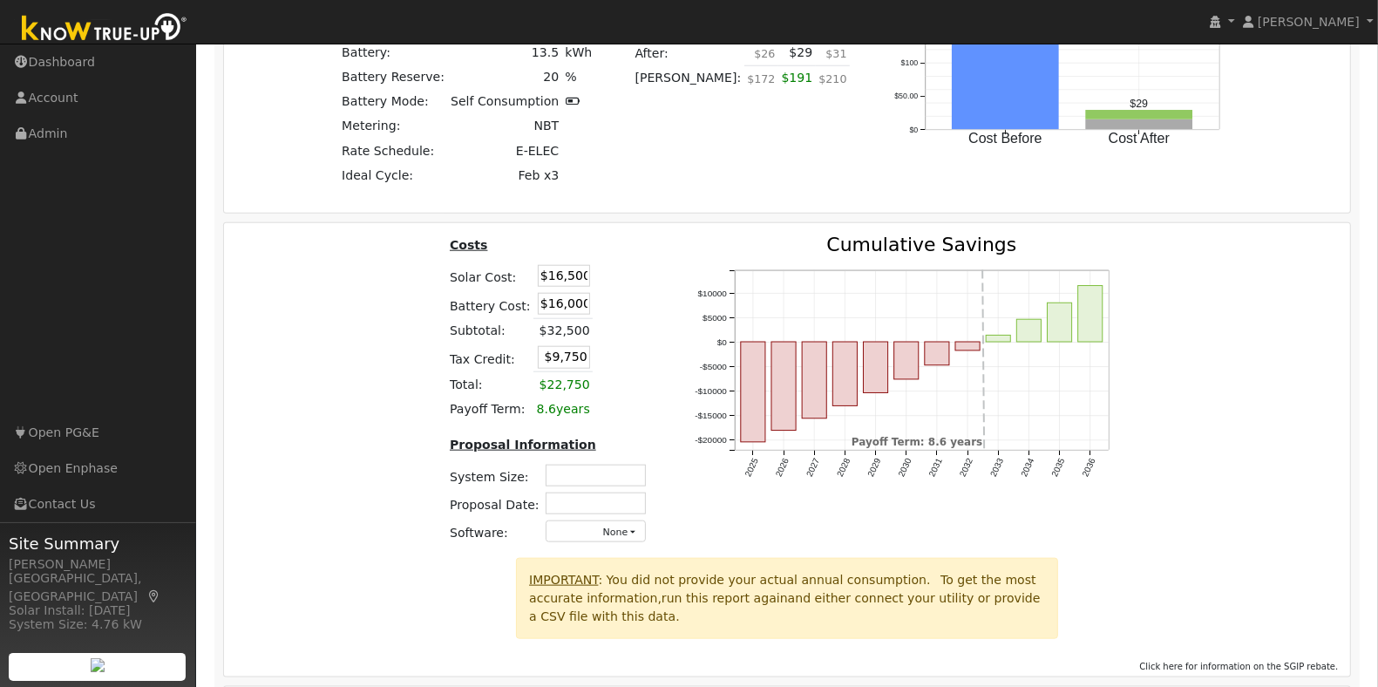
scroll to position [1434, 0]
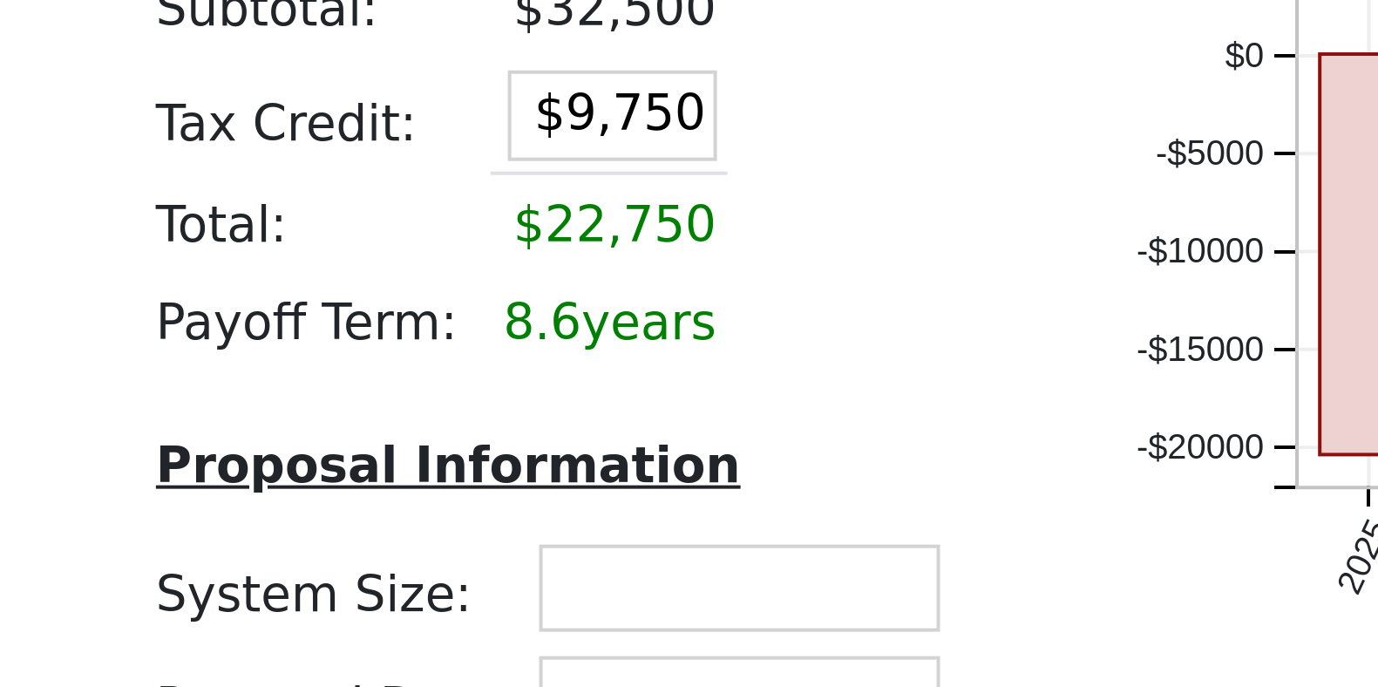
click at [473, 423] on div "Costs Solar Cost: $16,500 Battery Cost: $16,000 Subtotal: $32,500 Tax Credit: $…" at bounding box center [550, 376] width 245 height 323
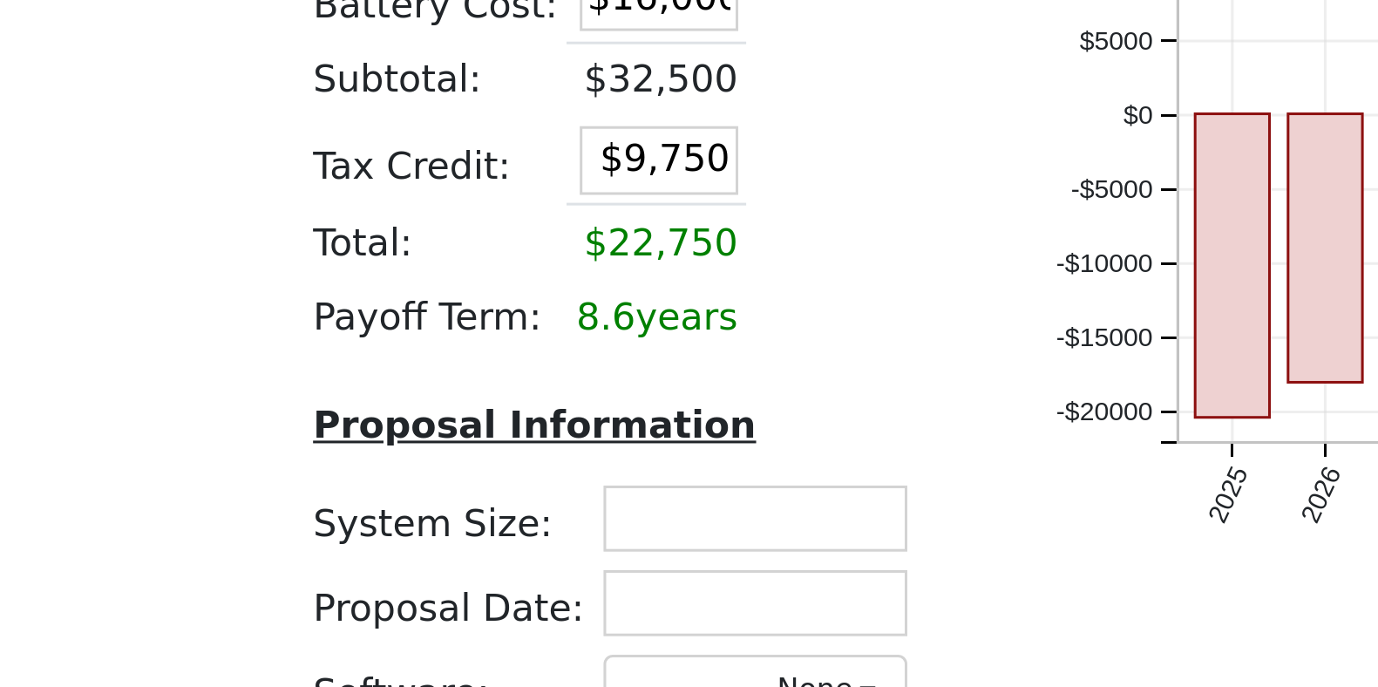
click at [578, 377] on td "$22,750" at bounding box center [563, 364] width 59 height 25
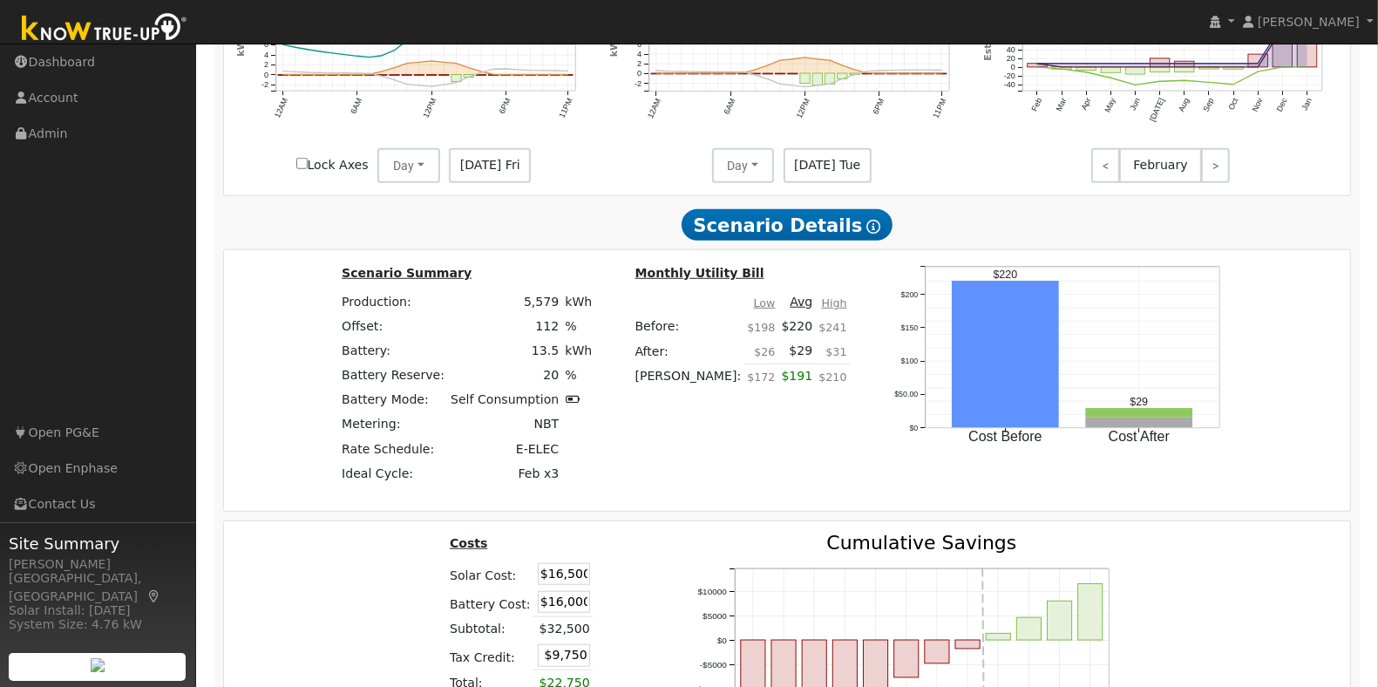
scroll to position [754, 0]
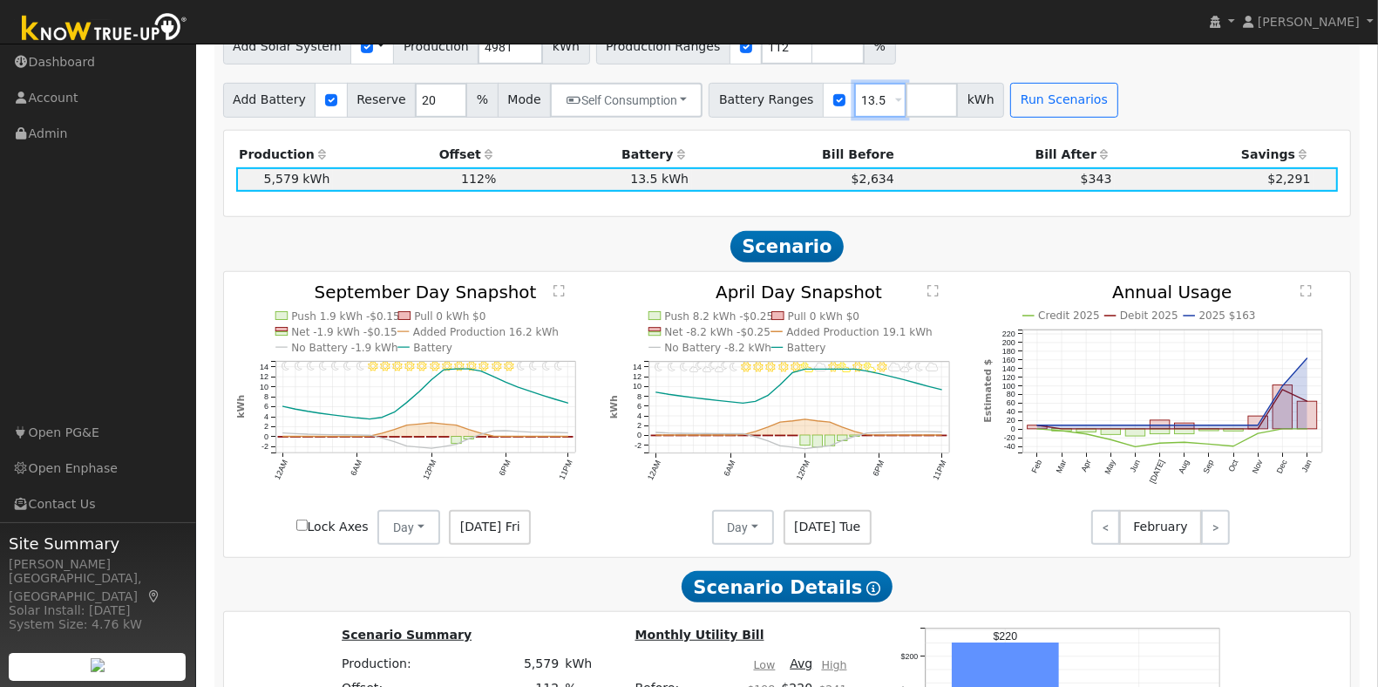
click at [854, 105] on input "13.5" at bounding box center [880, 100] width 52 height 35
type input "10"
click at [1053, 101] on button "Run Scenarios" at bounding box center [1063, 100] width 107 height 35
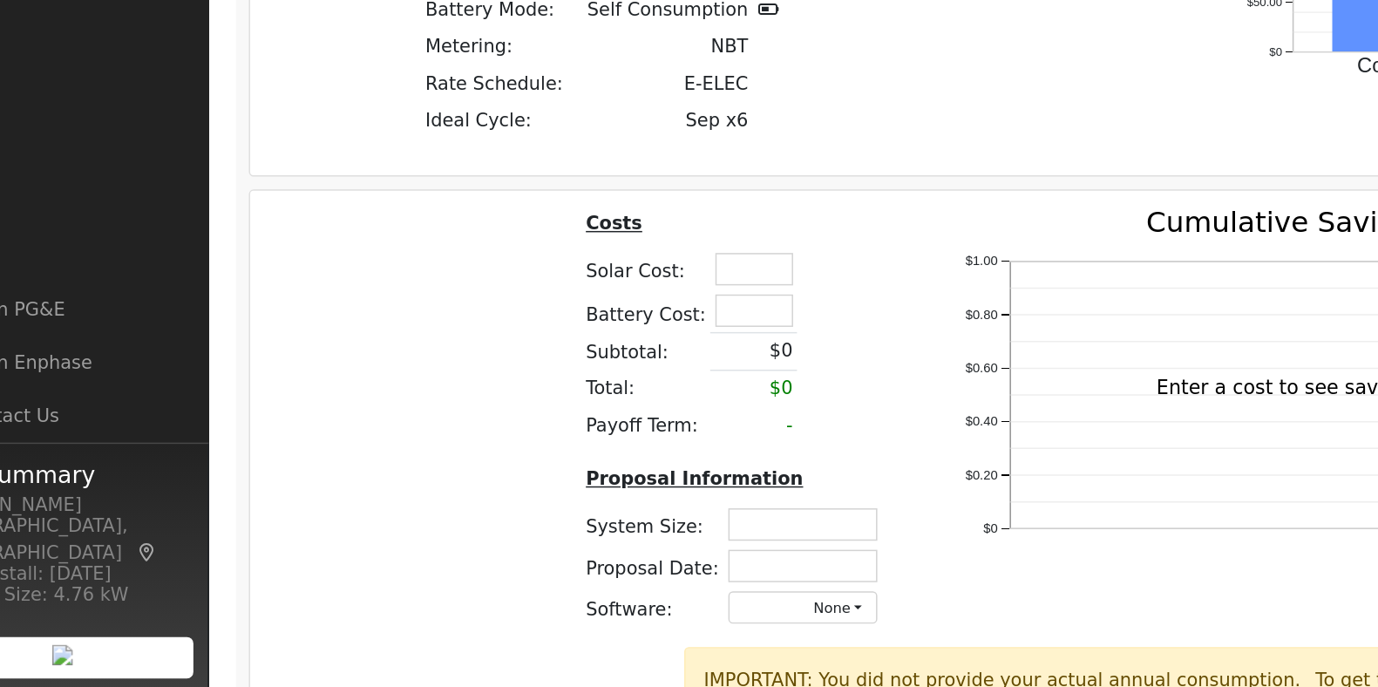
scroll to position [1295, 0]
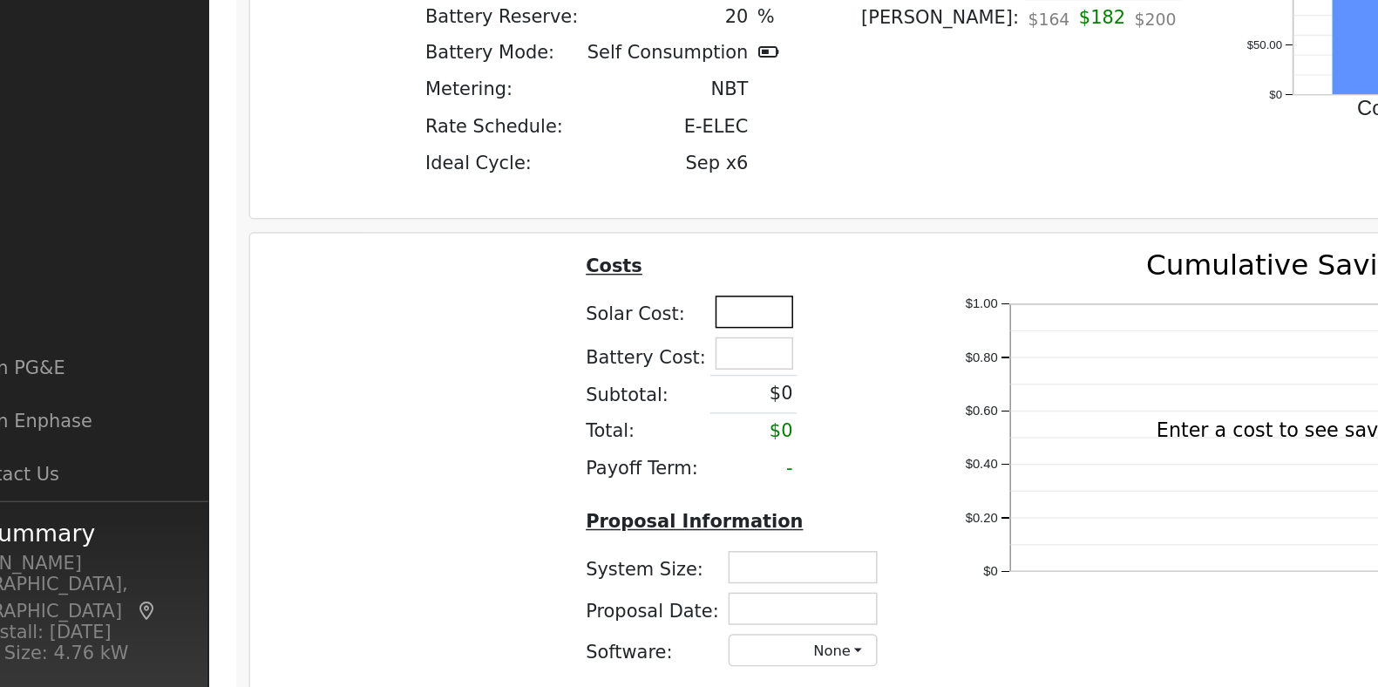
click at [564, 405] on input "text" at bounding box center [563, 395] width 52 height 22
click at [673, 383] on div "$0 $0.20 $0.40 $0.60 $0.80 $1.00 Cumulative Savings Enter a cost to see savings" at bounding box center [909, 502] width 472 height 295
type input "$27,250"
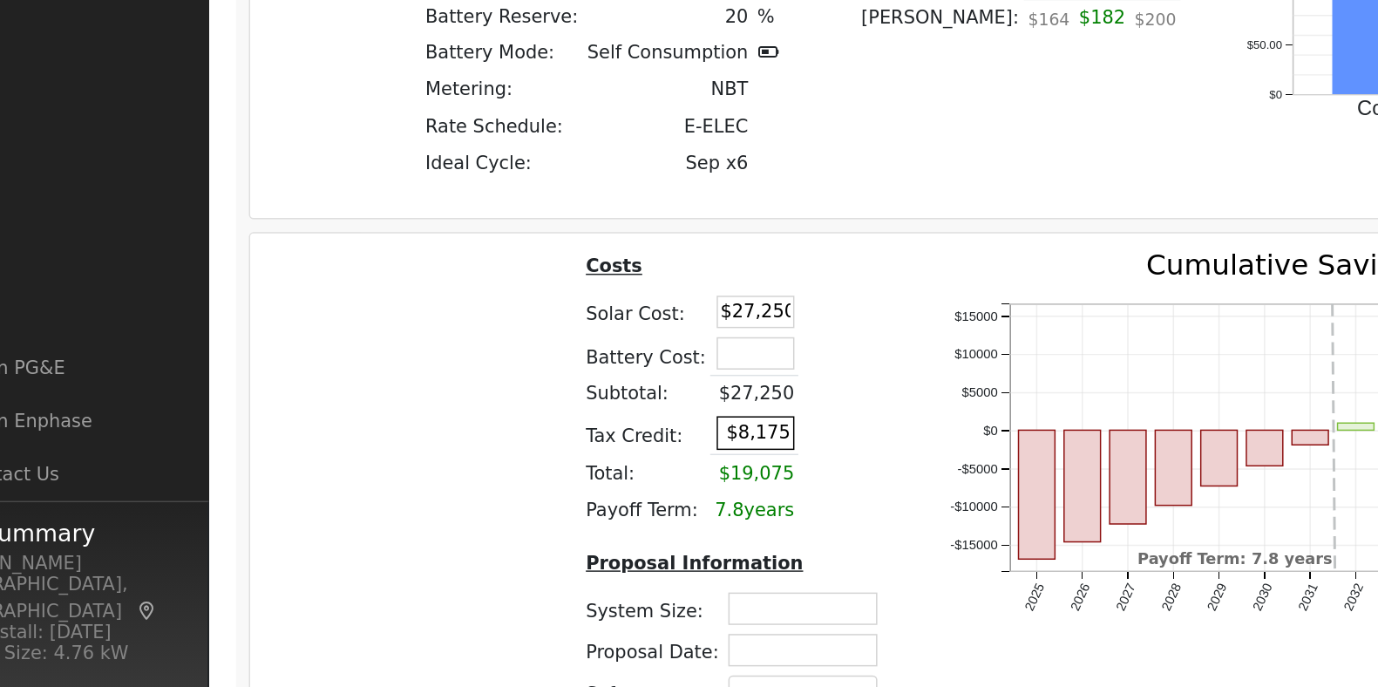
click at [554, 487] on input "$8,175" at bounding box center [564, 477] width 52 height 22
click at [366, 412] on div "Costs Solar Cost: $27,250 Battery Cost: Subtotal: $27,250 Tax Credit: 0 Total: …" at bounding box center [787, 516] width 1139 height 323
type input "$0"
